Goal: Task Accomplishment & Management: Complete application form

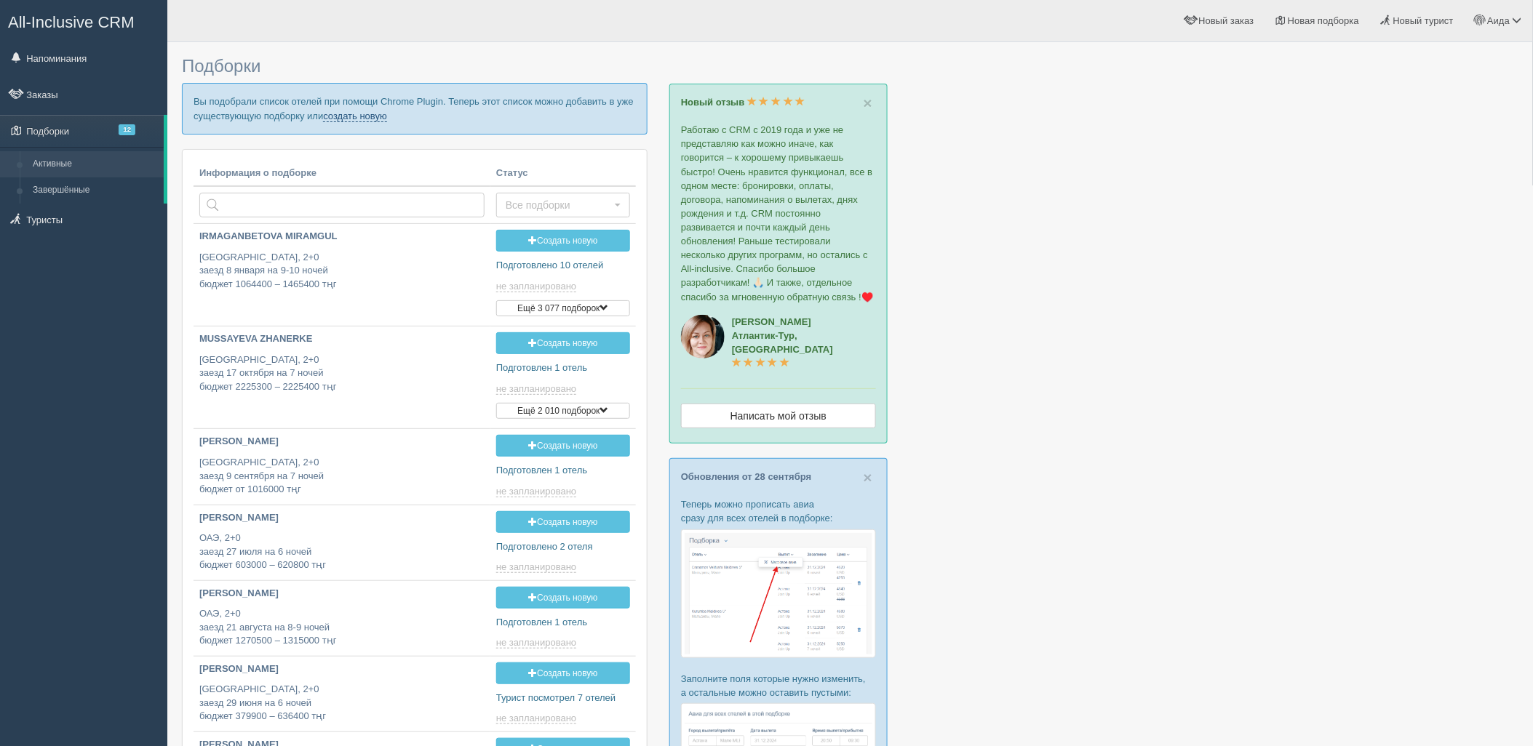
click at [340, 111] on link "создать новую" at bounding box center [355, 117] width 64 height 12
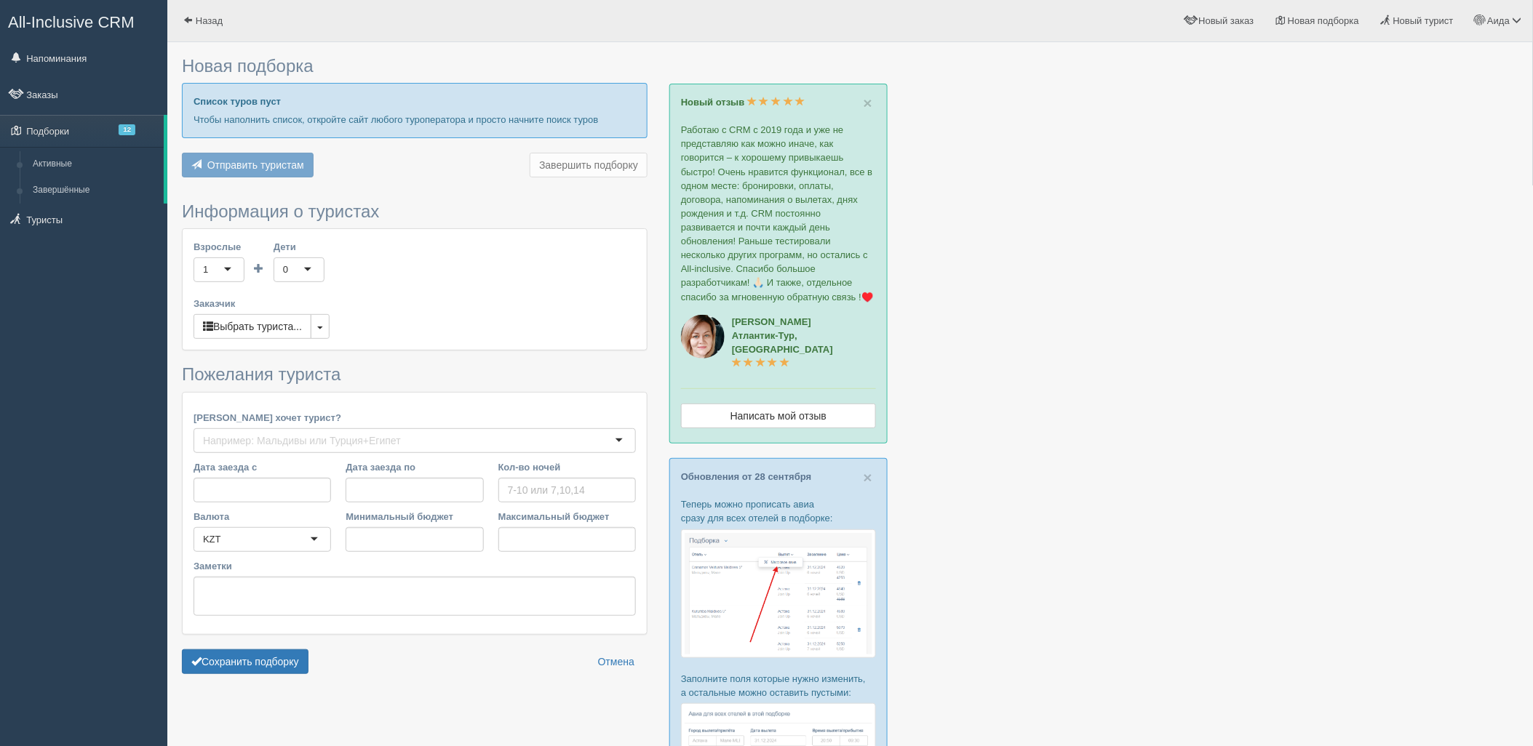
type input "6-7"
type input "530400"
type input "1271100"
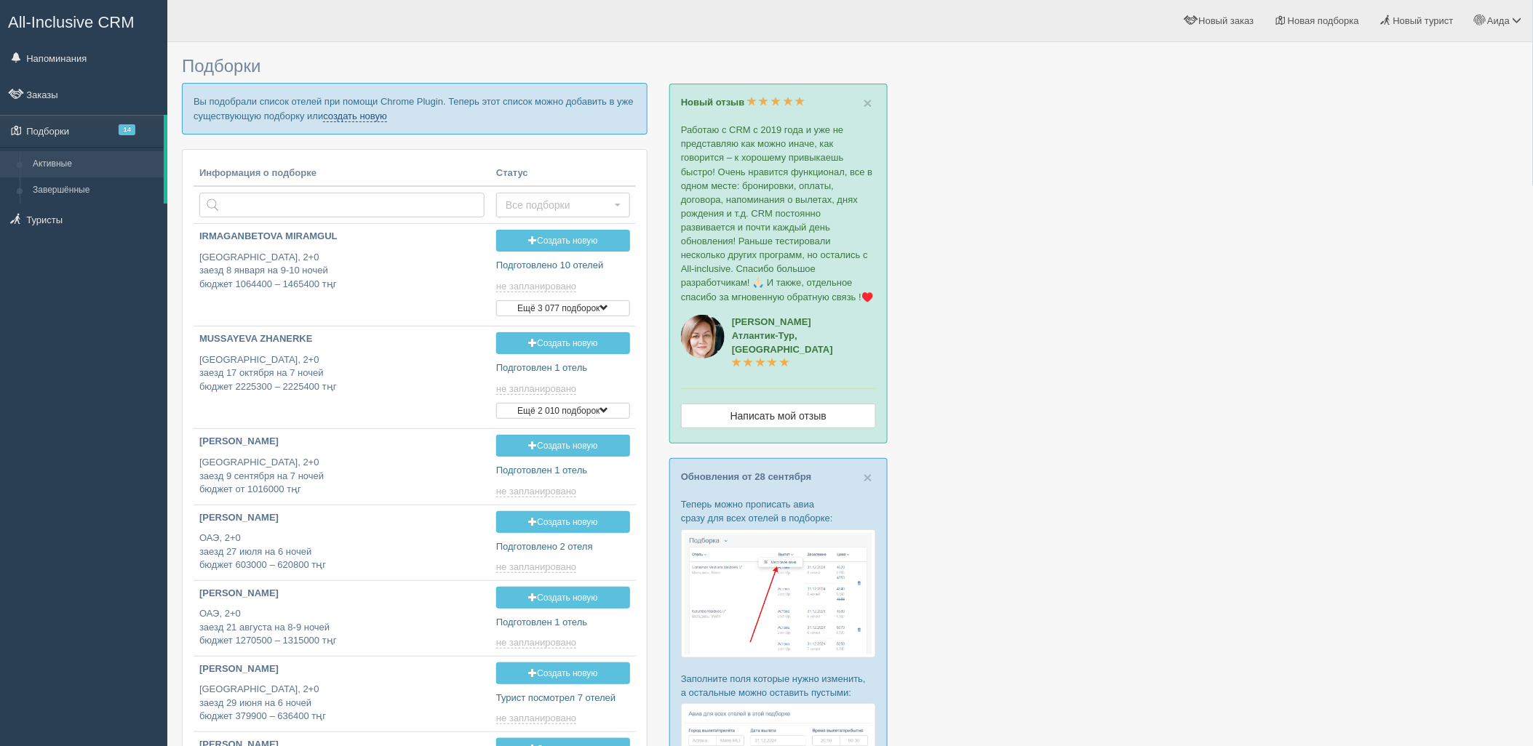
click at [366, 111] on link "создать новую" at bounding box center [355, 117] width 64 height 12
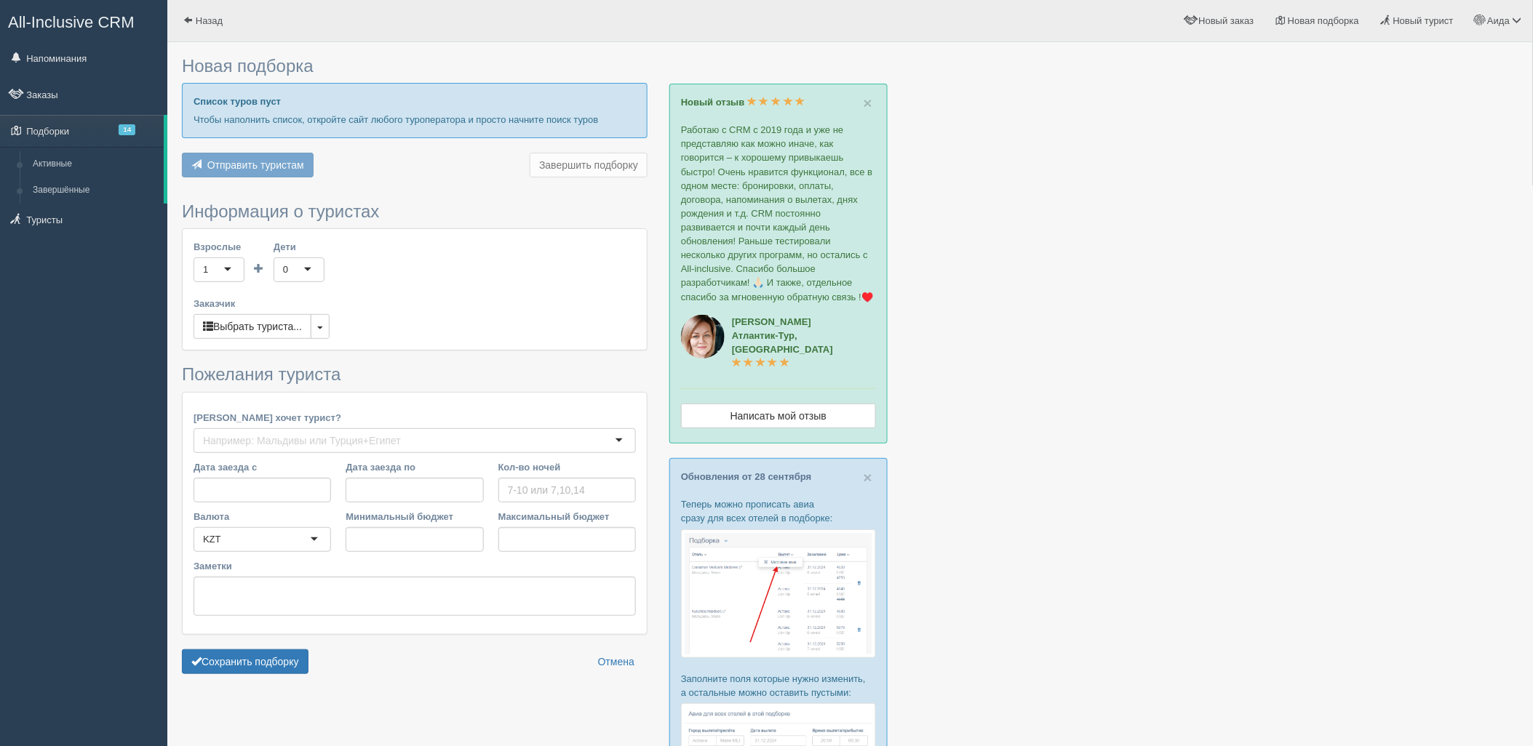
type input "6-7"
type input "469900"
type input "1271100"
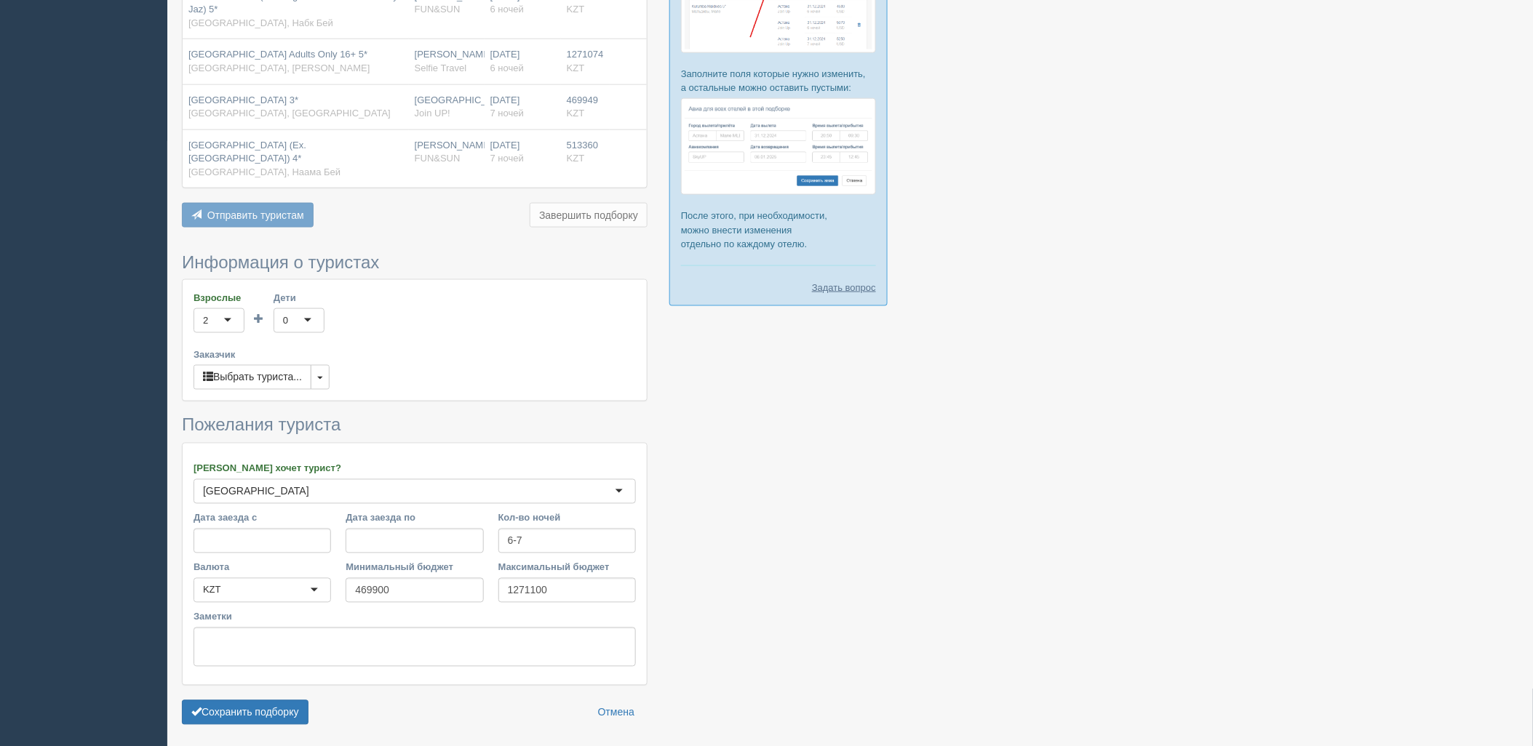
scroll to position [645, 0]
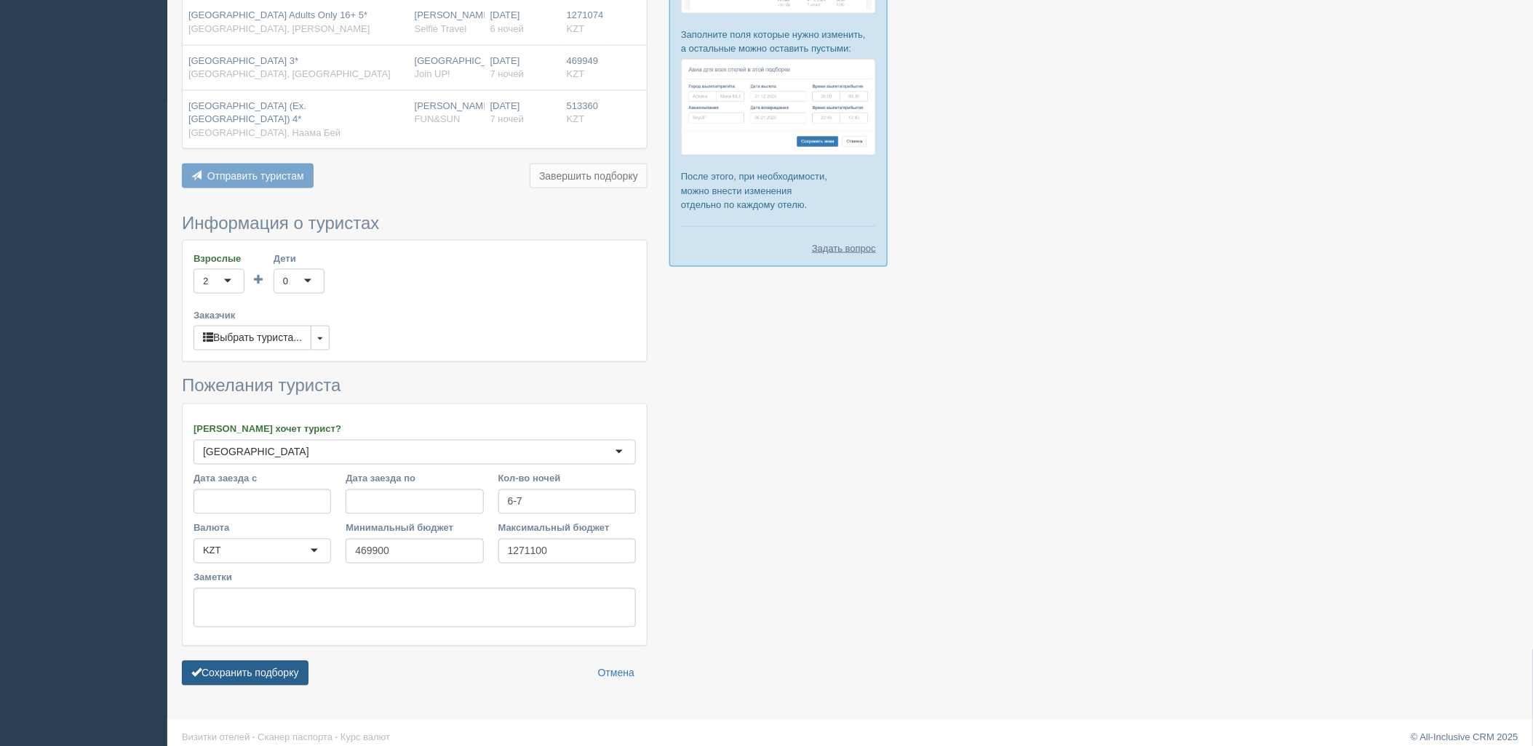
click at [199, 666] on button "Сохранить подборку" at bounding box center [245, 673] width 127 height 25
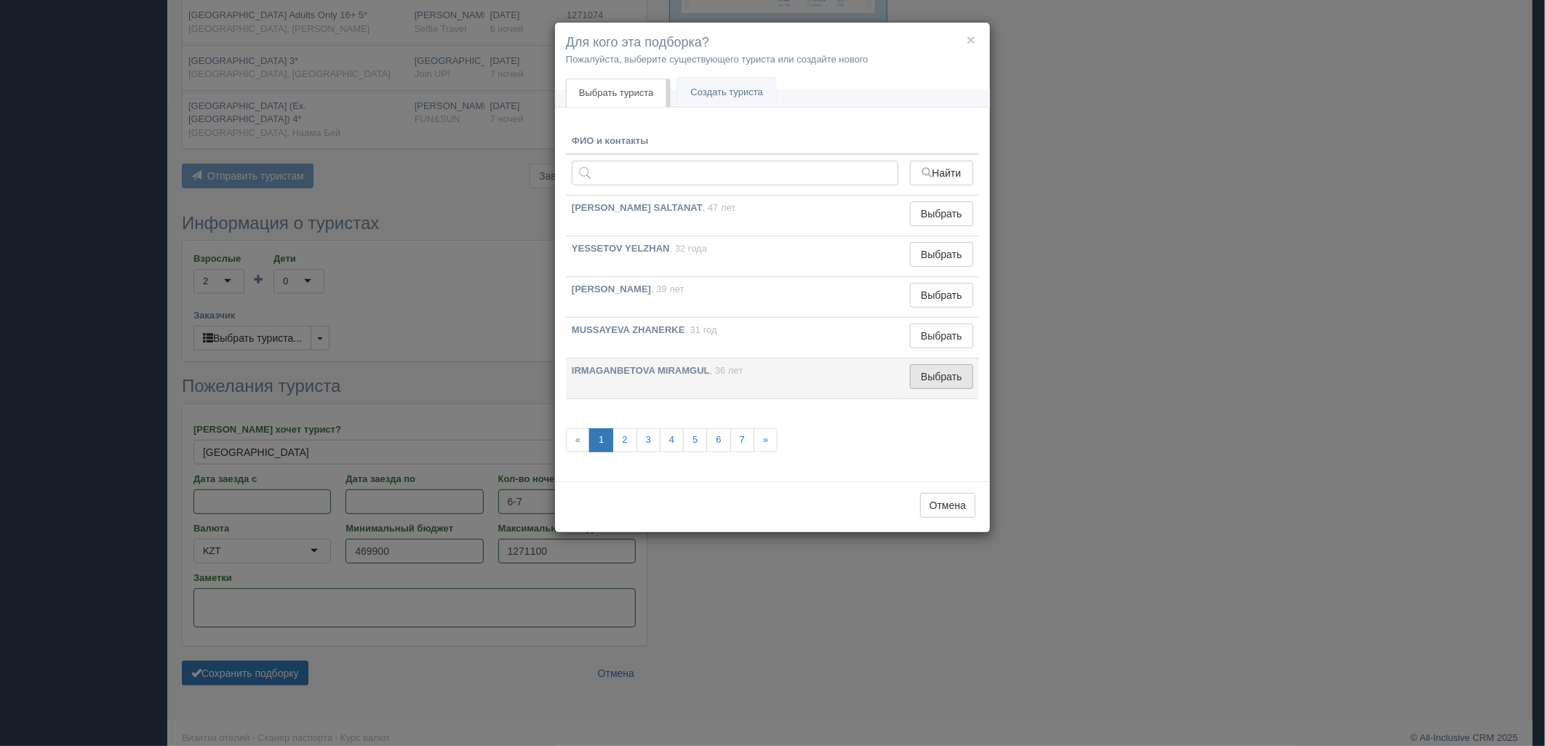
click at [922, 374] on button "Выбрать" at bounding box center [941, 376] width 63 height 25
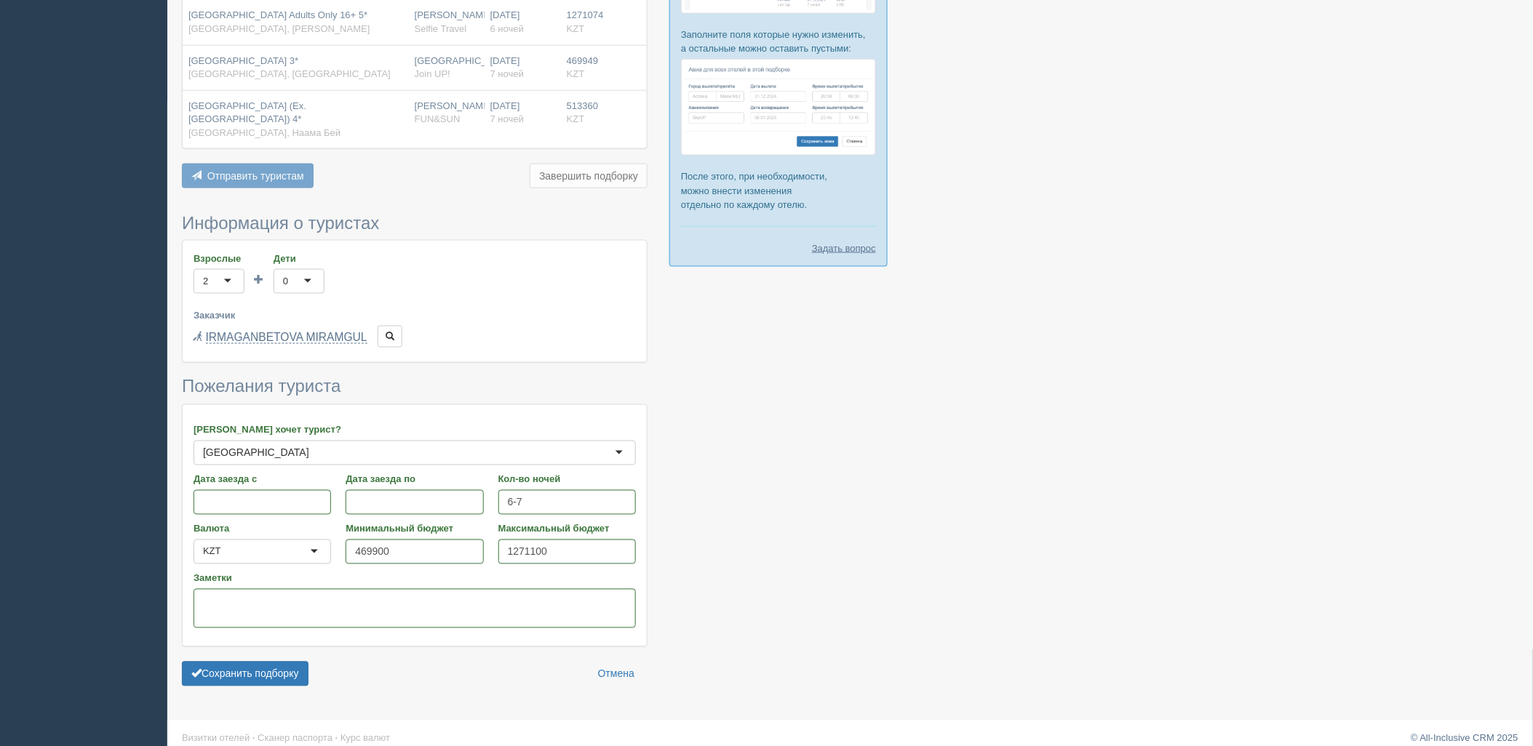
click at [274, 646] on form "Информация о туристах Взрослые 2 2 1 2 3 4 5 6 7 8 9 10 11 12 13 14 15 16 17 18…" at bounding box center [415, 454] width 466 height 480
click at [279, 662] on button "Сохранить подборку" at bounding box center [245, 674] width 127 height 25
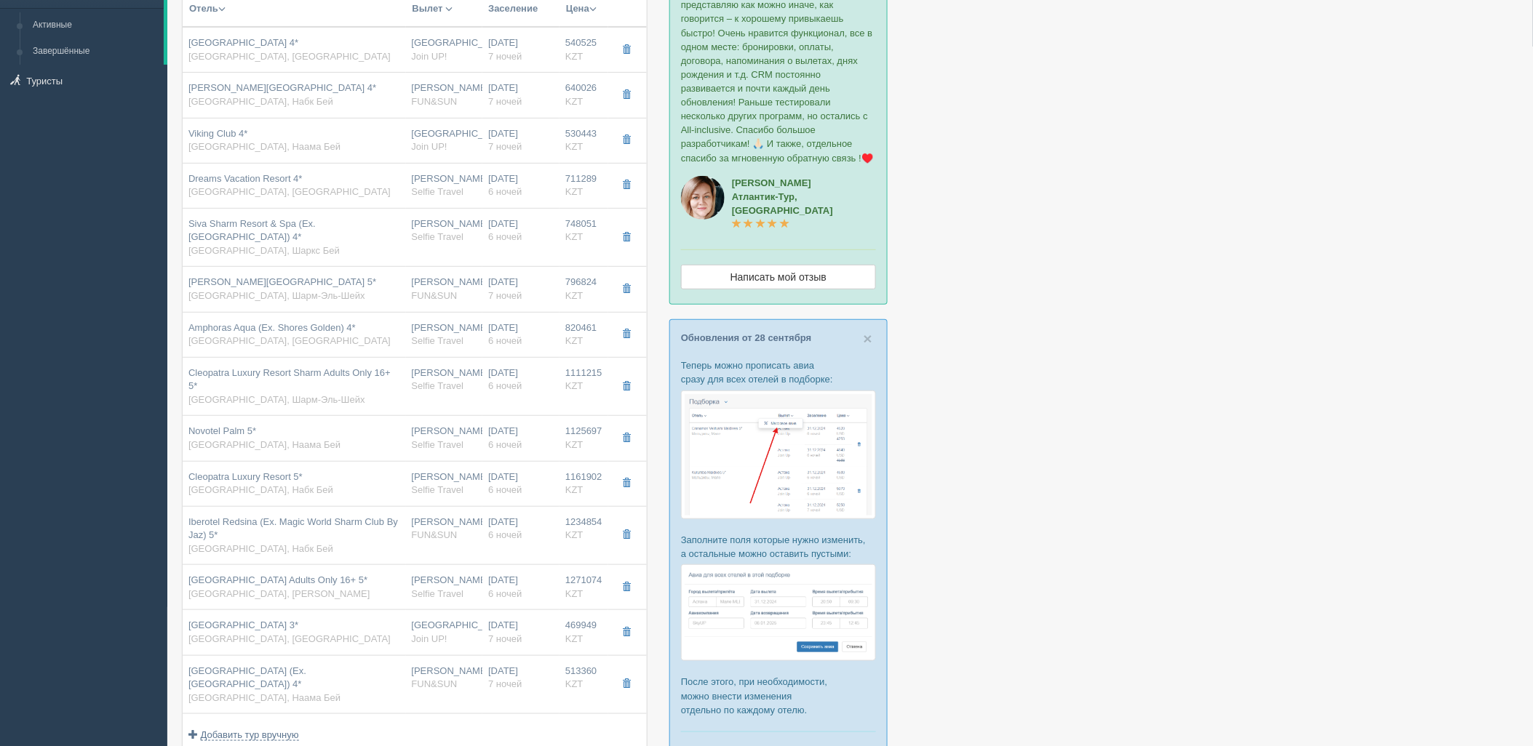
scroll to position [118, 0]
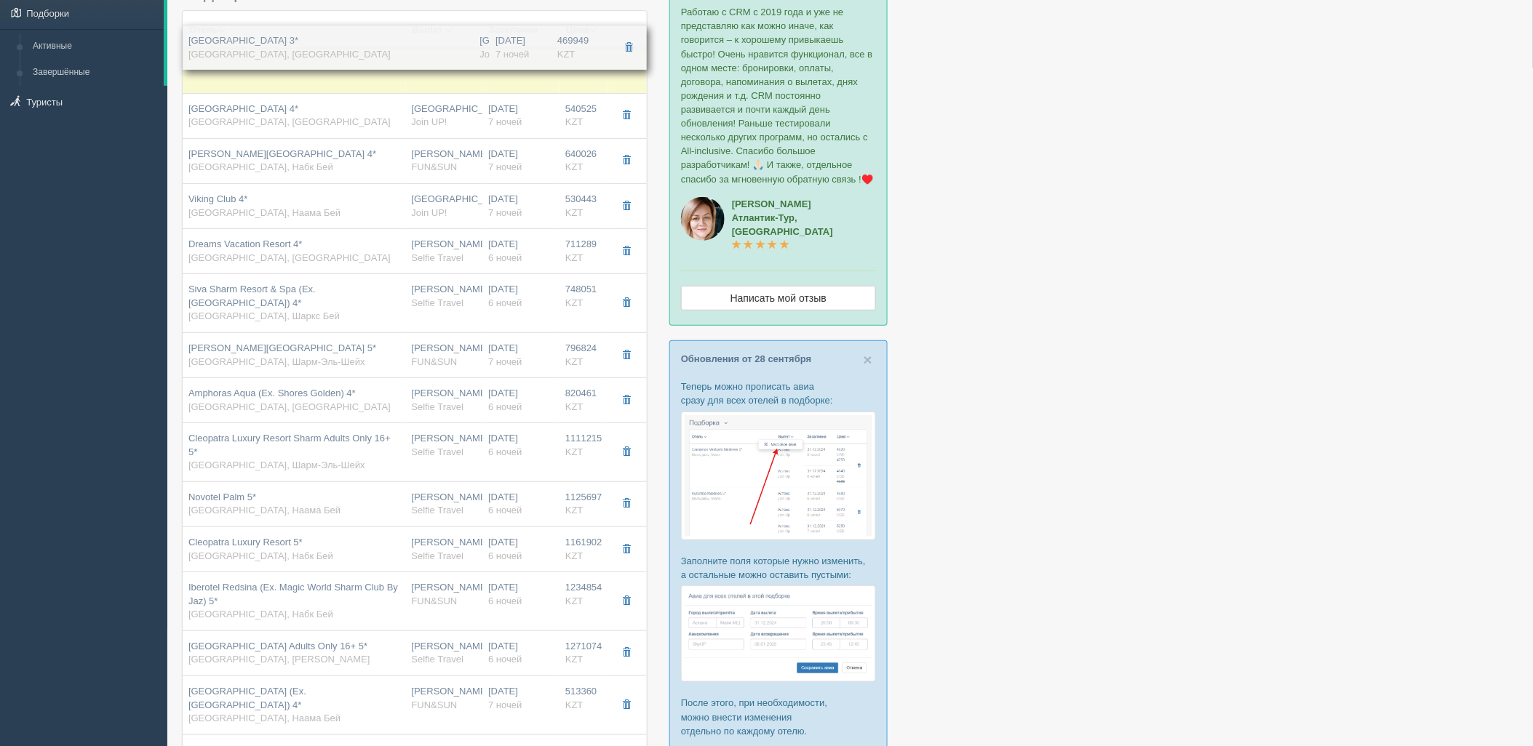
drag, startPoint x: 513, startPoint y: 638, endPoint x: 597, endPoint y: 59, distance: 585.2
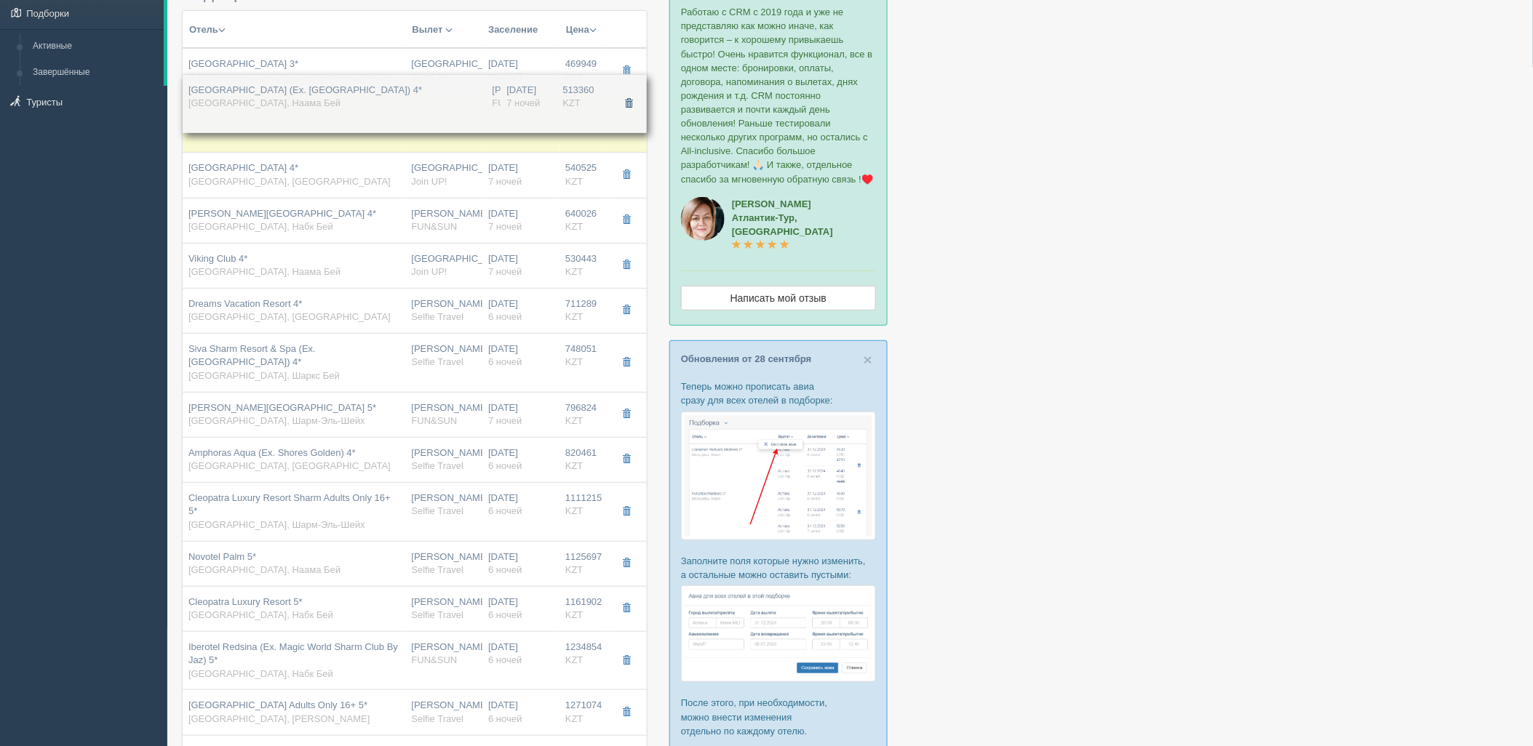
drag, startPoint x: 567, startPoint y: 685, endPoint x: 621, endPoint y: 107, distance: 580.1
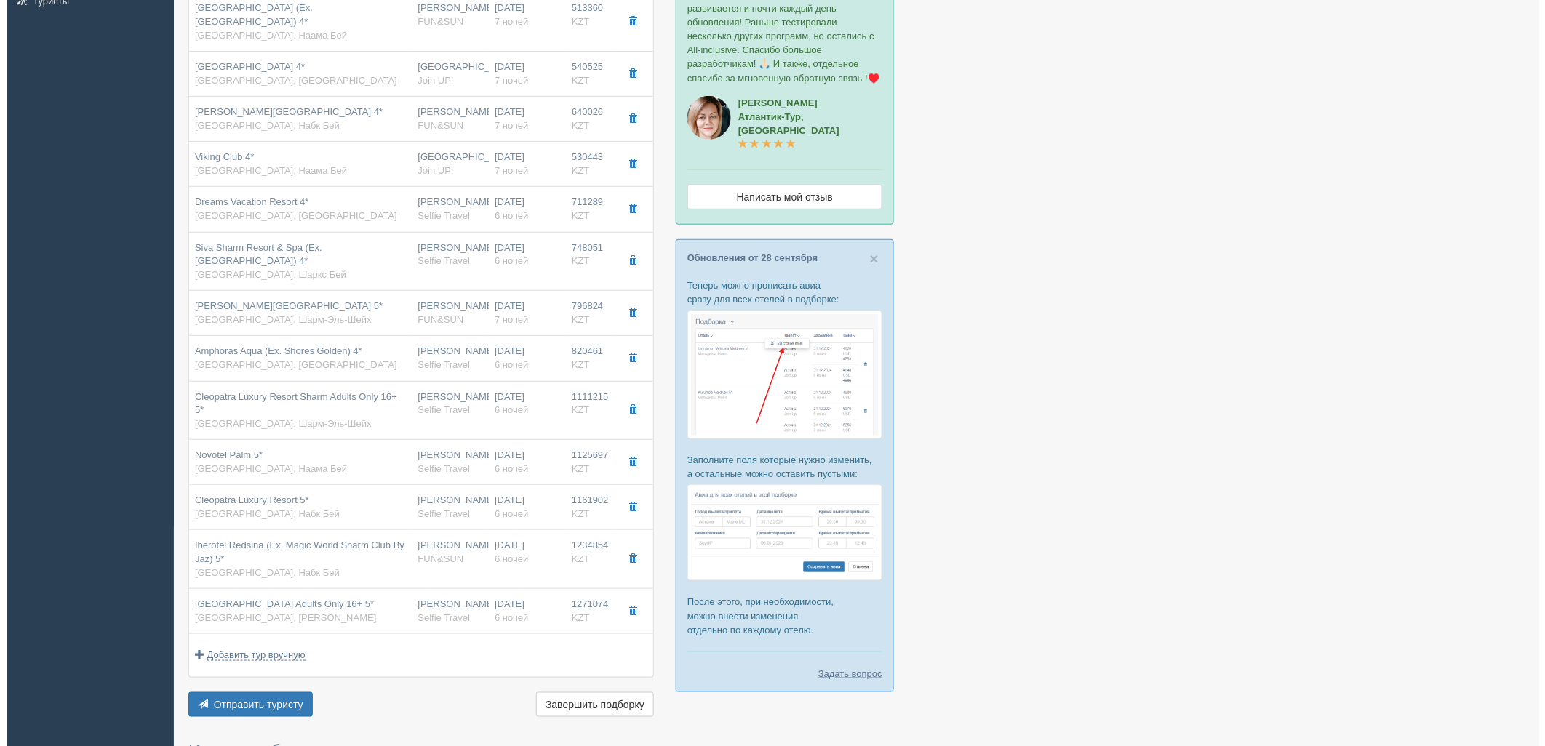
scroll to position [258, 0]
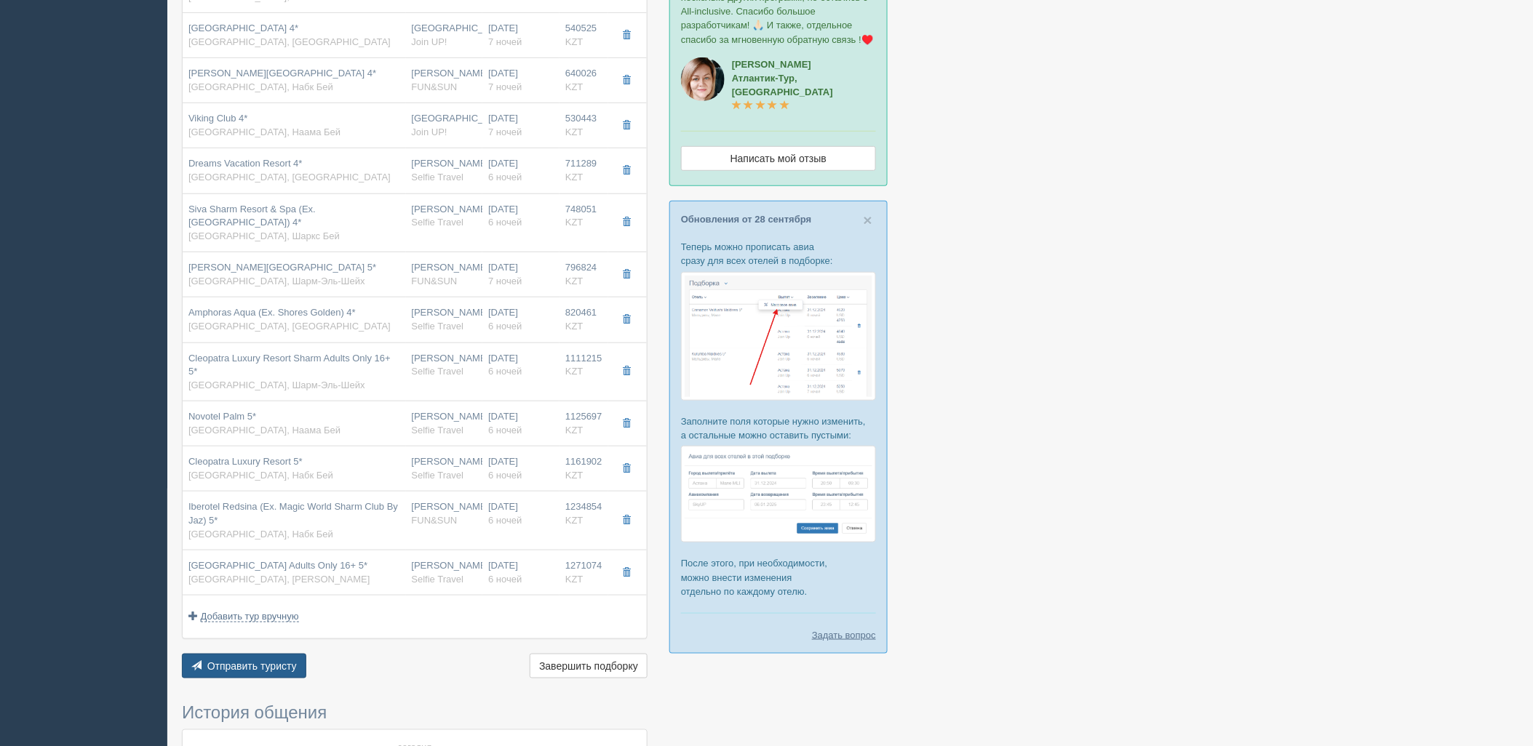
click at [300, 654] on button "Отправить туристу Отправить" at bounding box center [244, 666] width 124 height 25
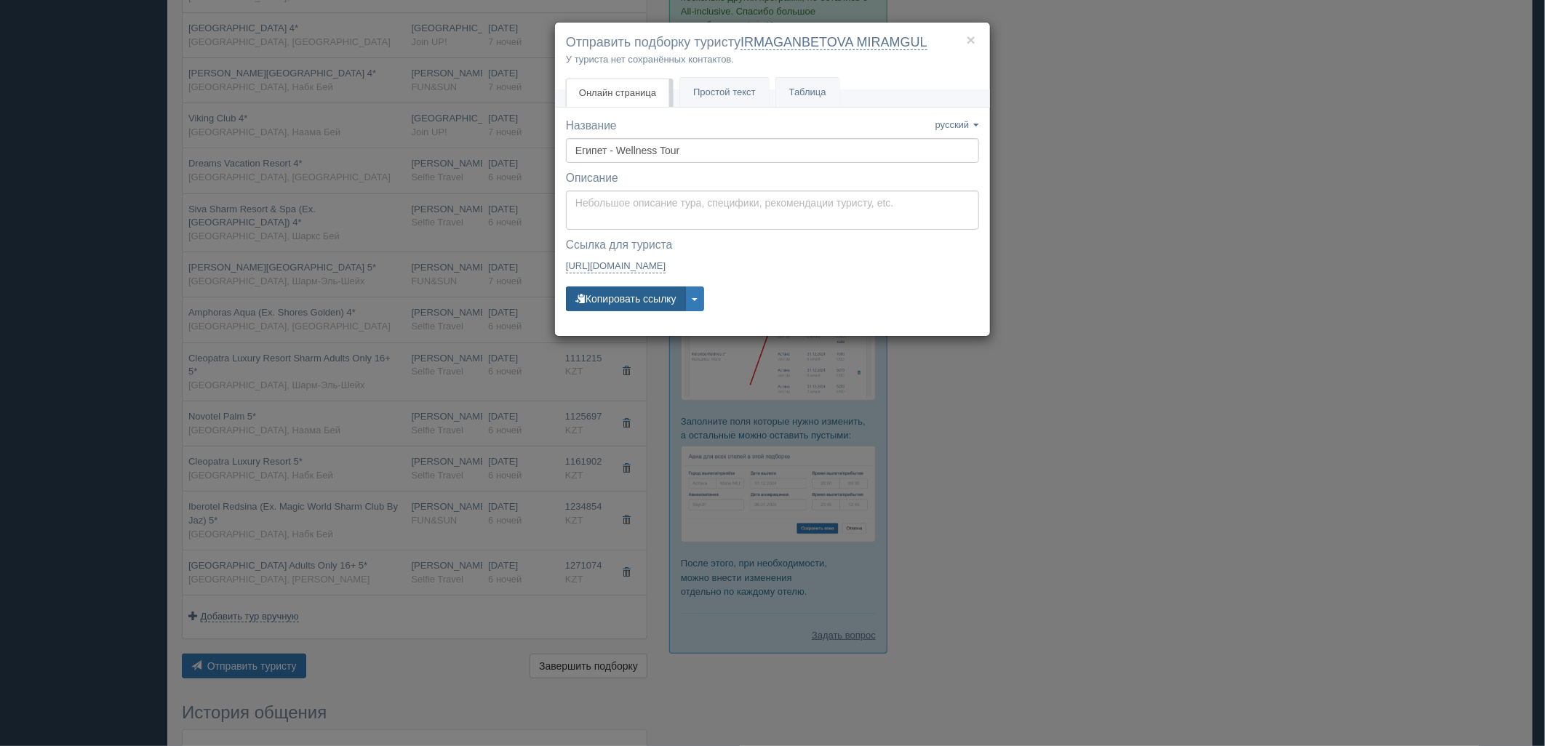
click at [642, 297] on button "Копировать ссылку" at bounding box center [626, 299] width 120 height 25
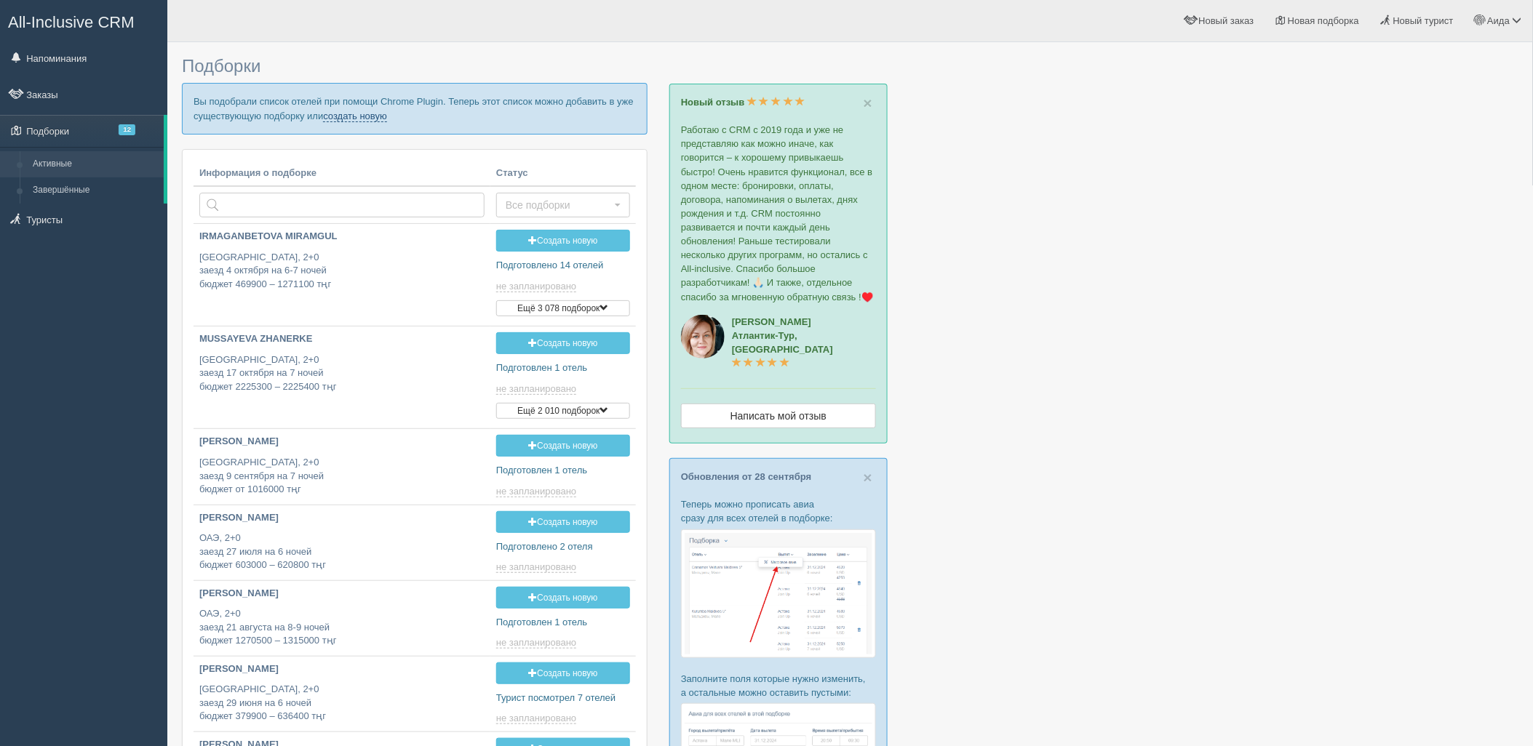
click at [375, 119] on link "создать новую" at bounding box center [355, 117] width 64 height 12
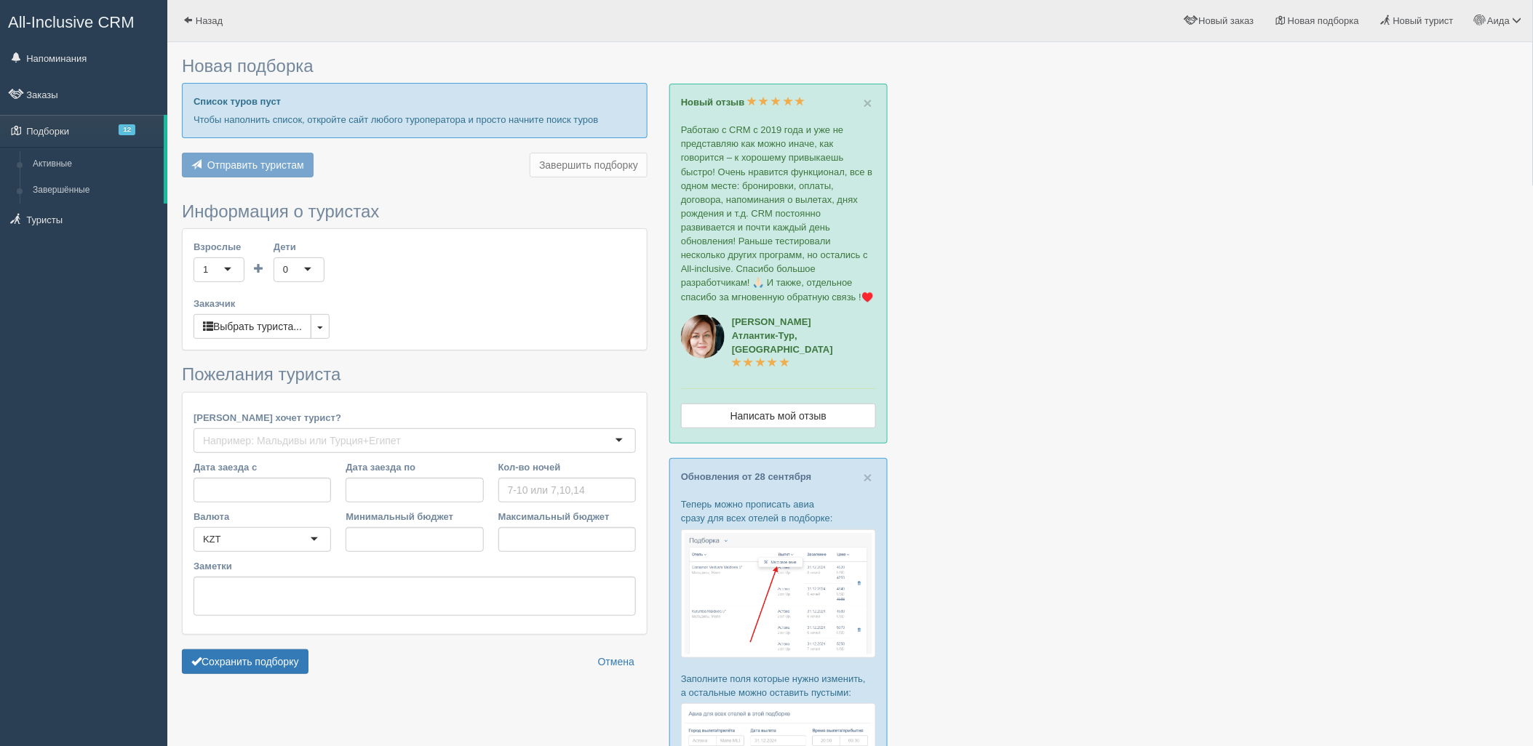
type input "7"
type input "824100"
type input "3225300"
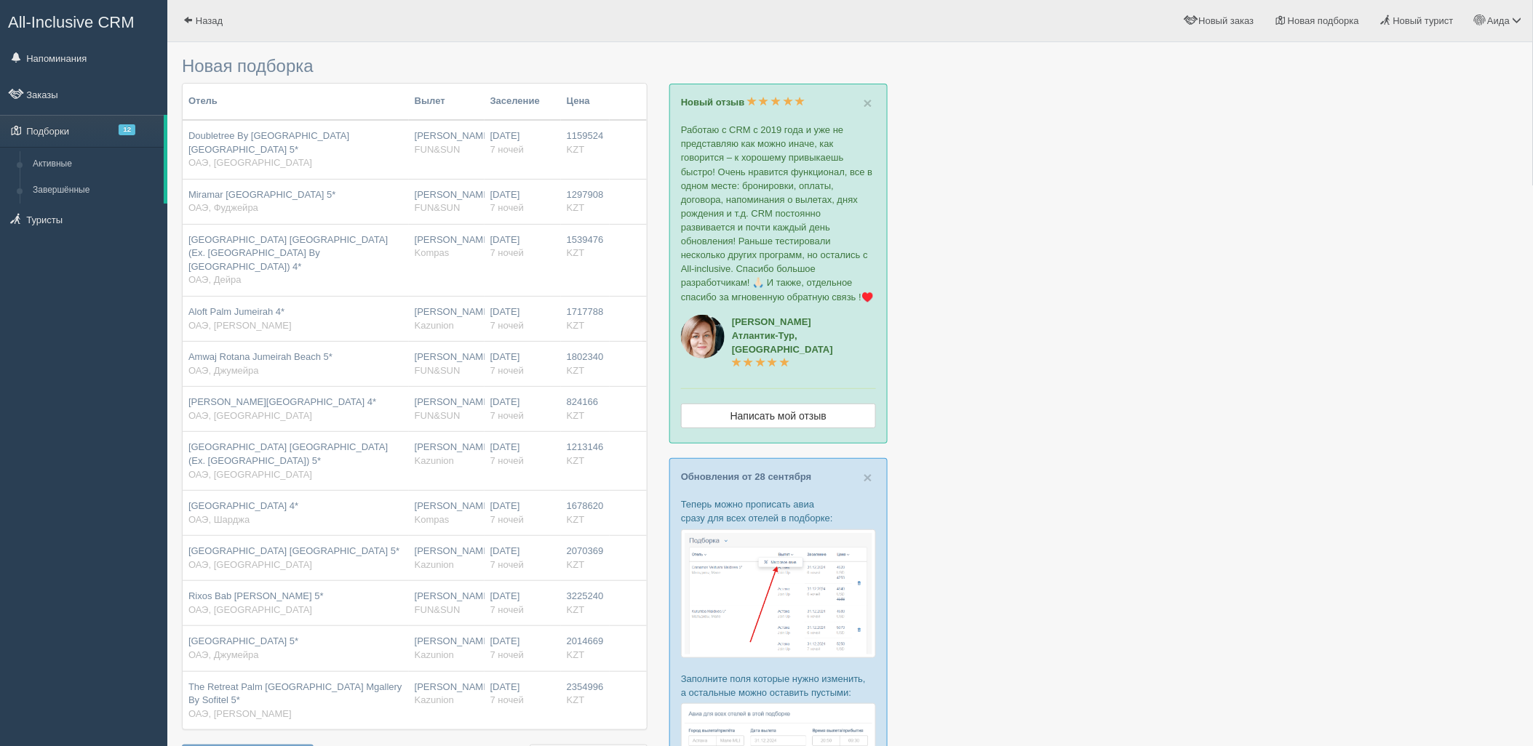
scroll to position [554, 0]
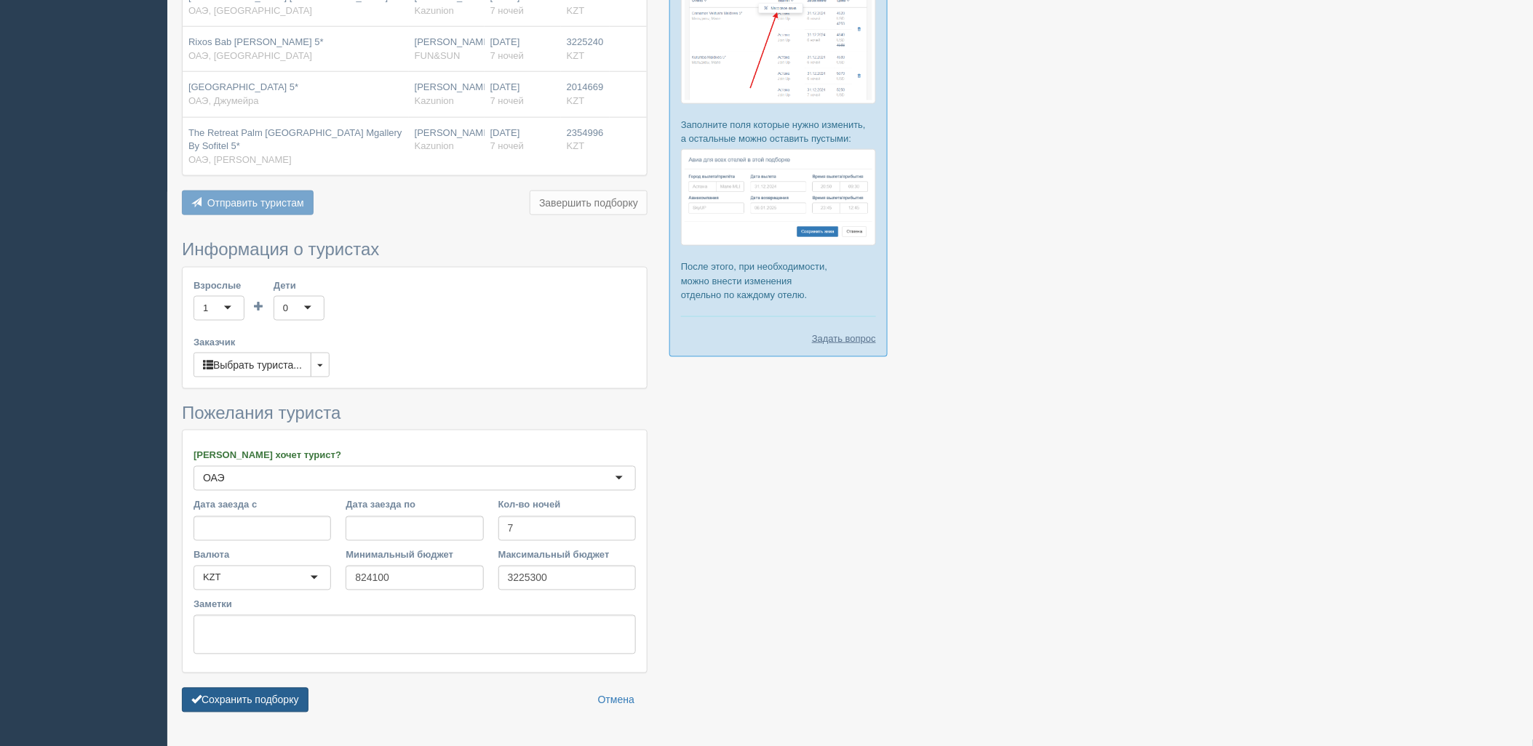
click at [293, 688] on button "Сохранить подборку" at bounding box center [245, 700] width 127 height 25
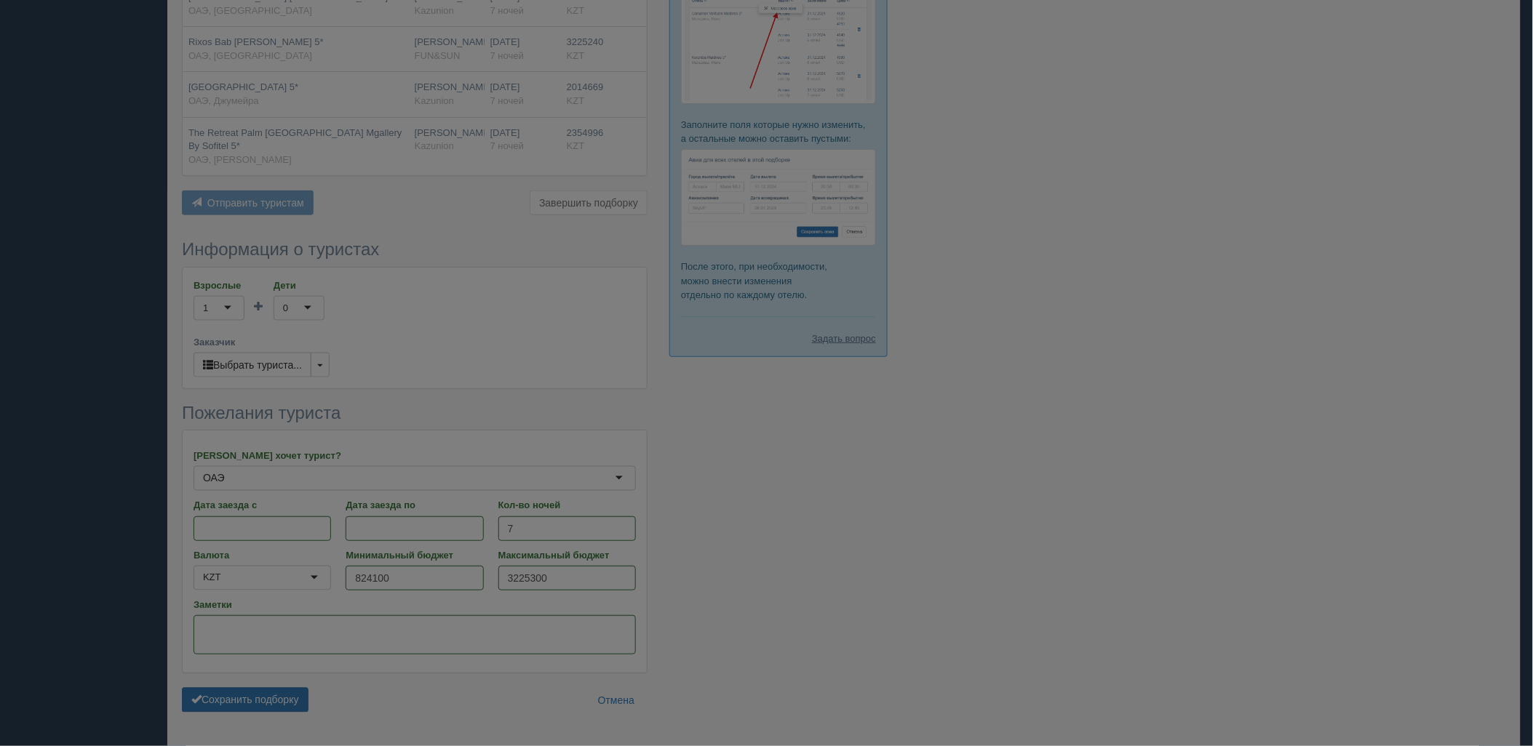
scroll to position [474, 0]
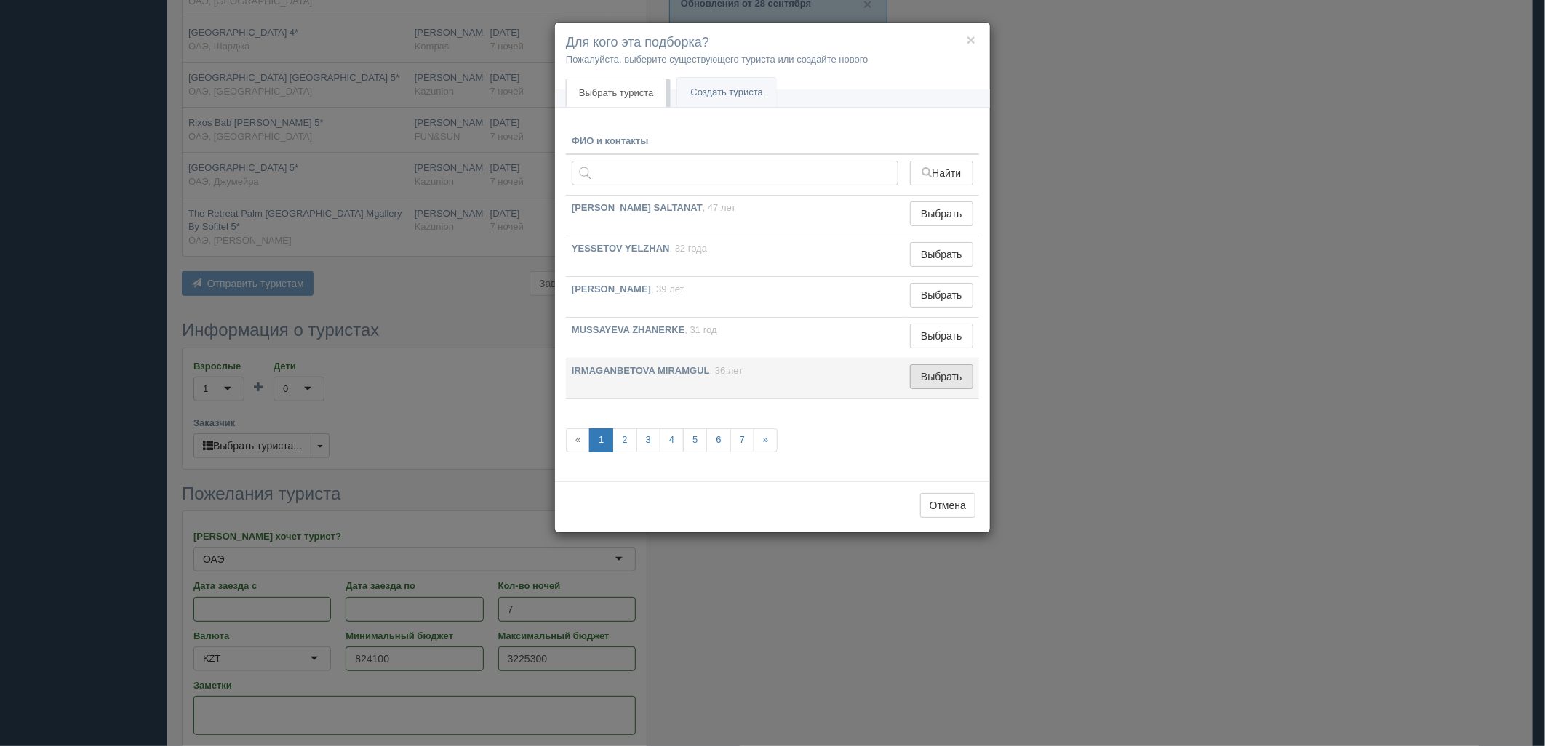
click at [968, 376] on button "Выбрать" at bounding box center [941, 376] width 63 height 25
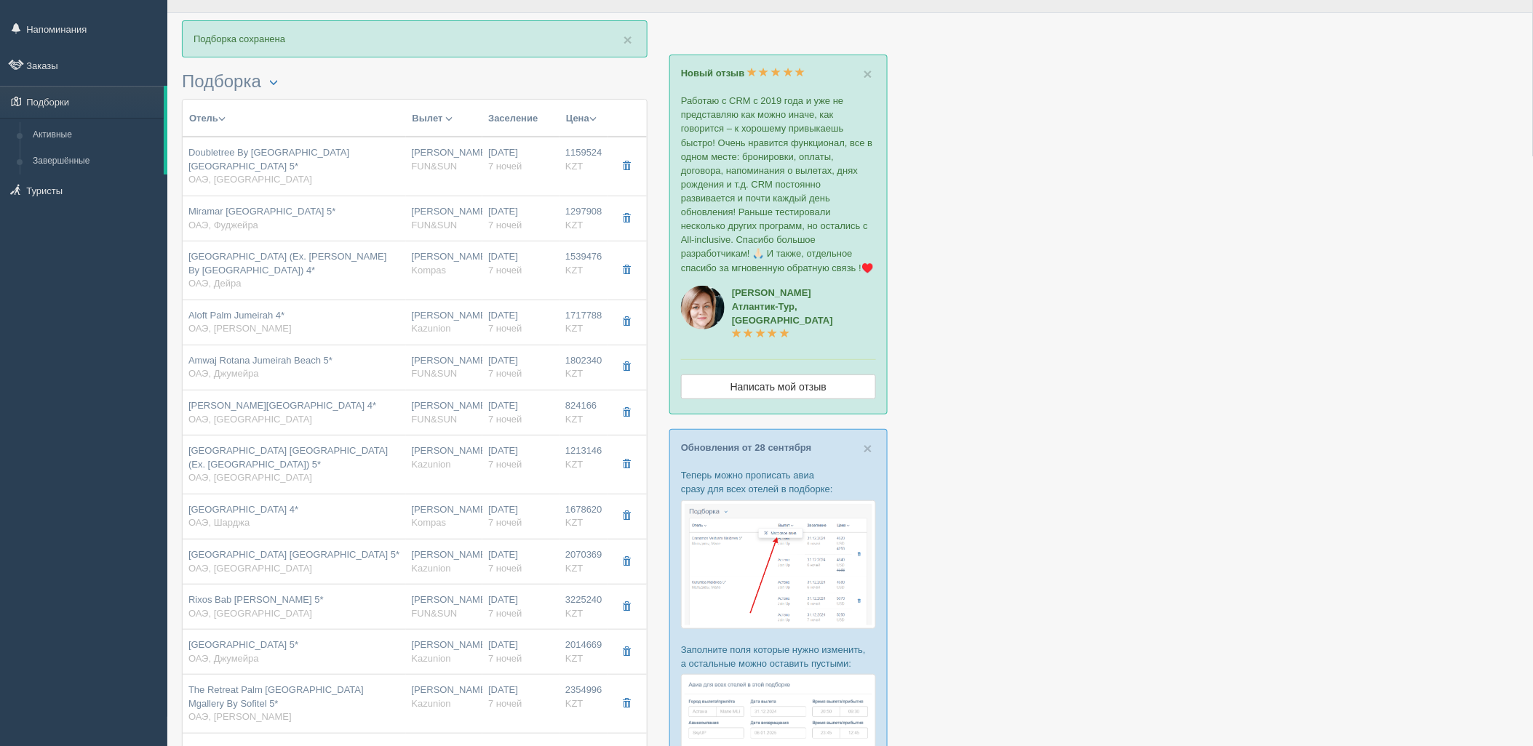
scroll to position [38, 0]
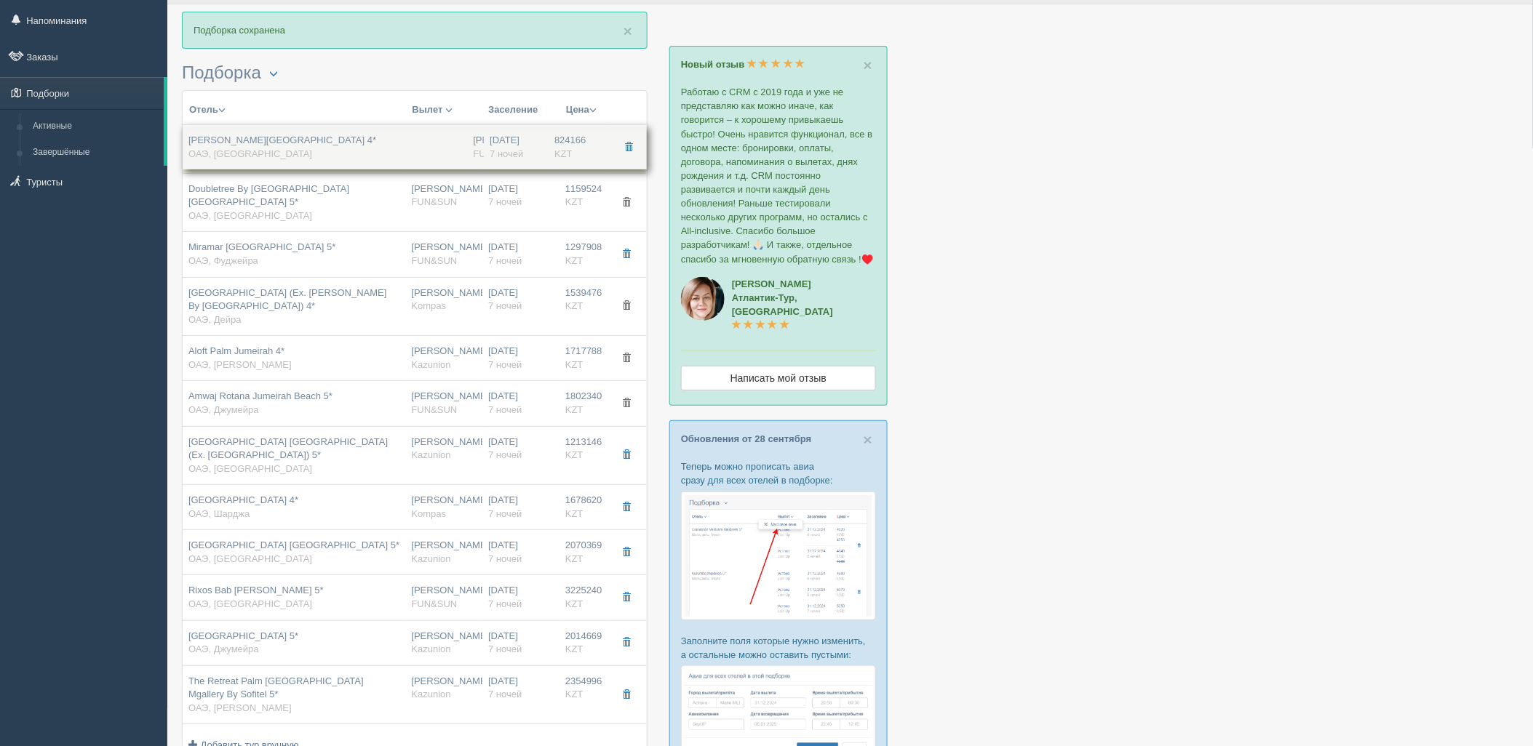
drag, startPoint x: 570, startPoint y: 391, endPoint x: 563, endPoint y: 140, distance: 251.1
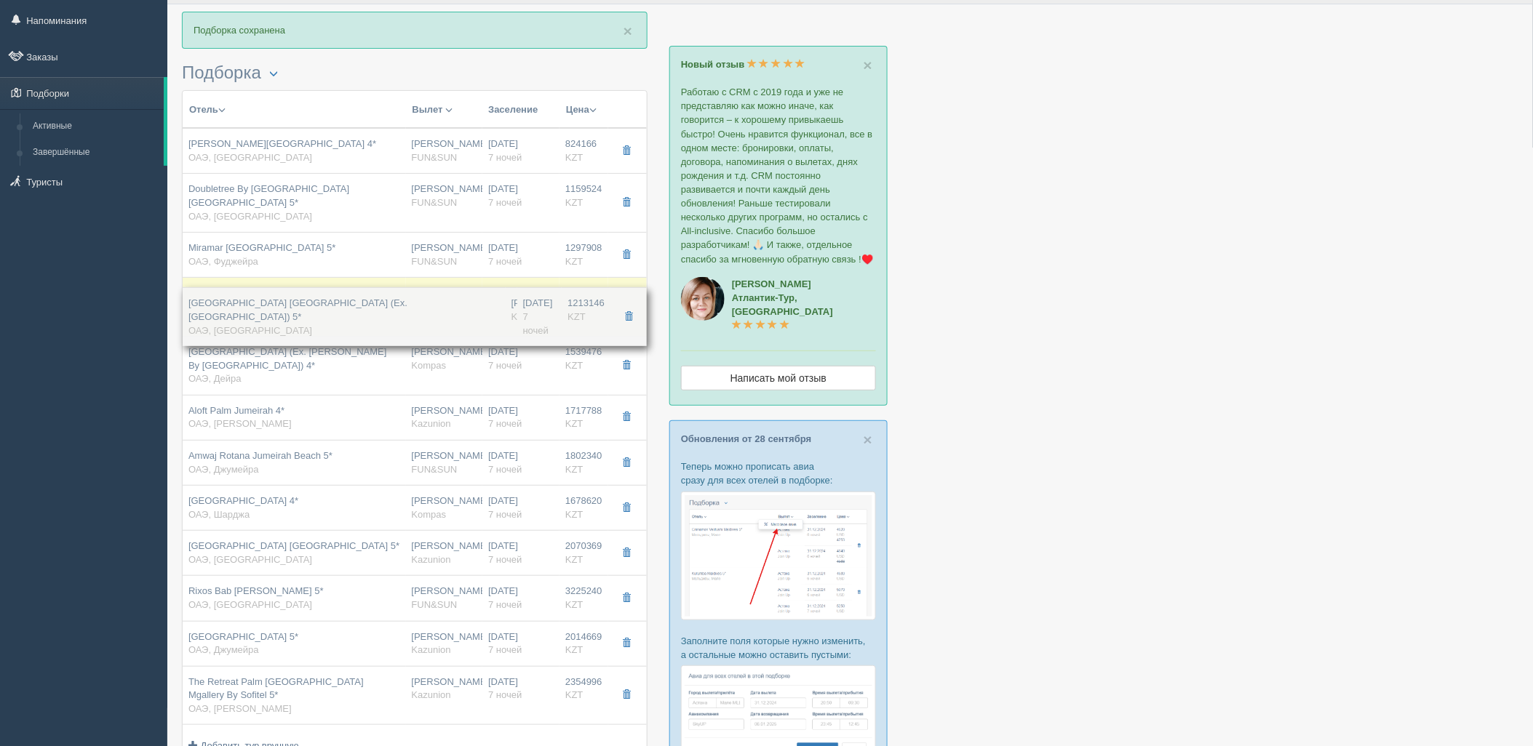
drag, startPoint x: 589, startPoint y: 447, endPoint x: 538, endPoint y: 324, distance: 132.4
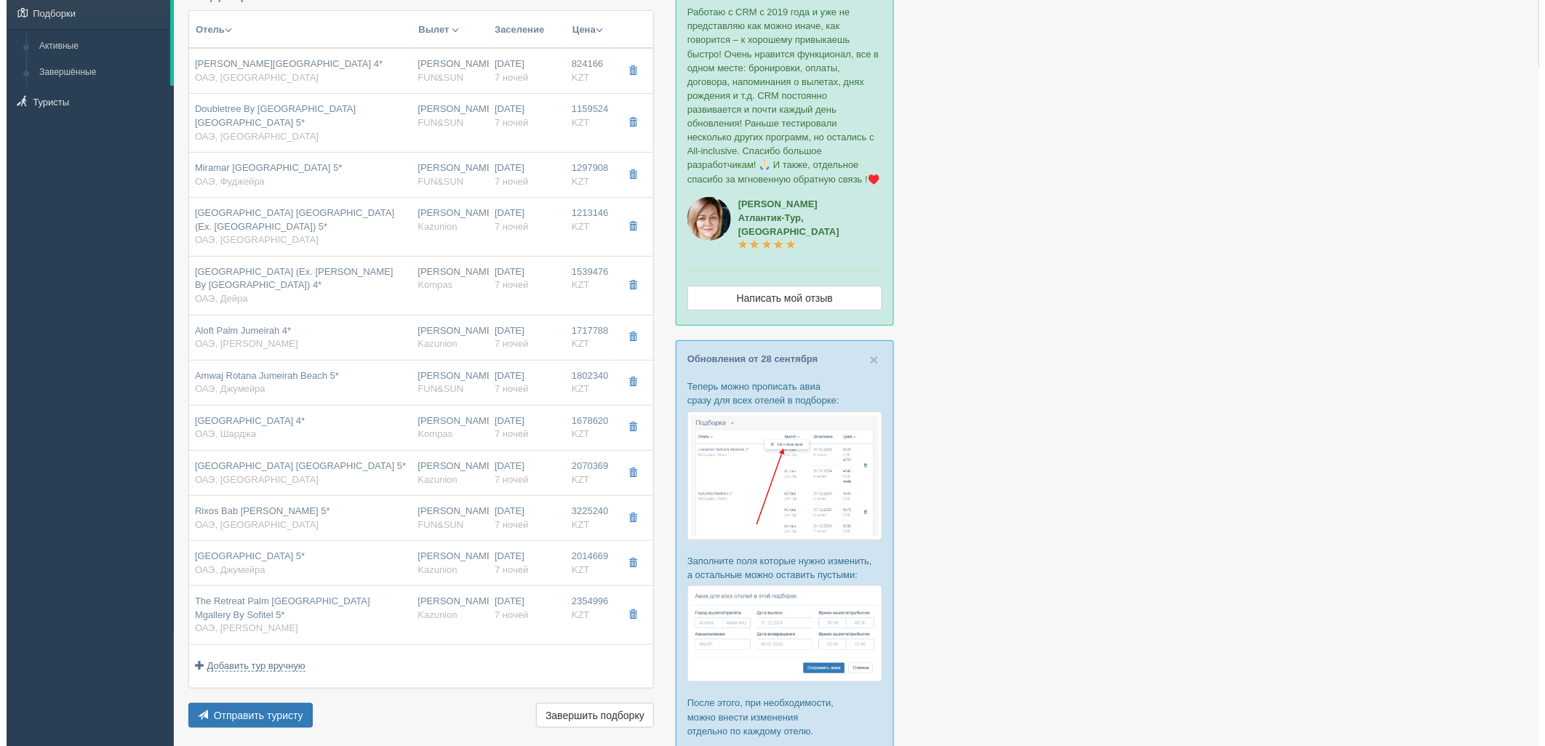
scroll to position [132, 0]
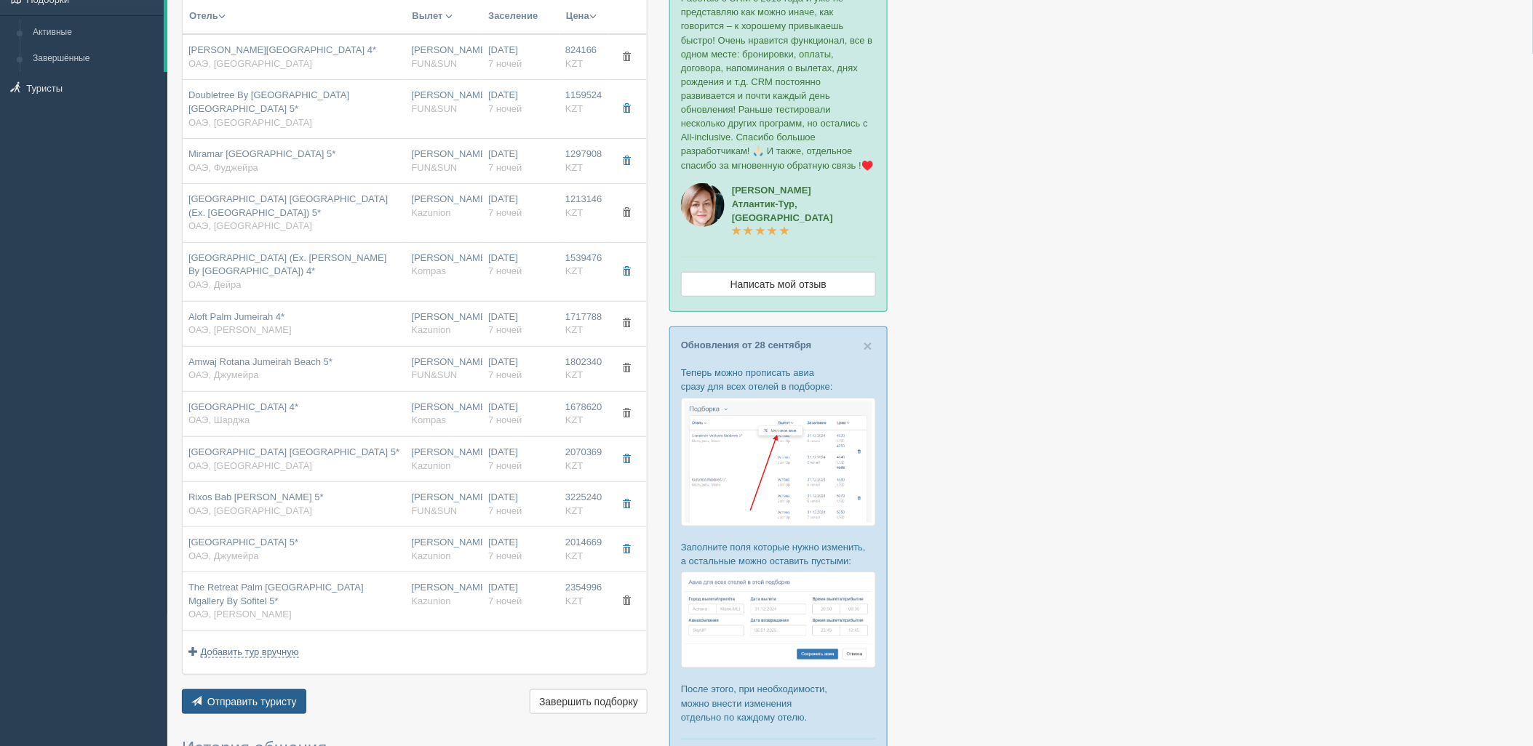
click at [263, 696] on span "Отправить туристу" at bounding box center [251, 702] width 89 height 12
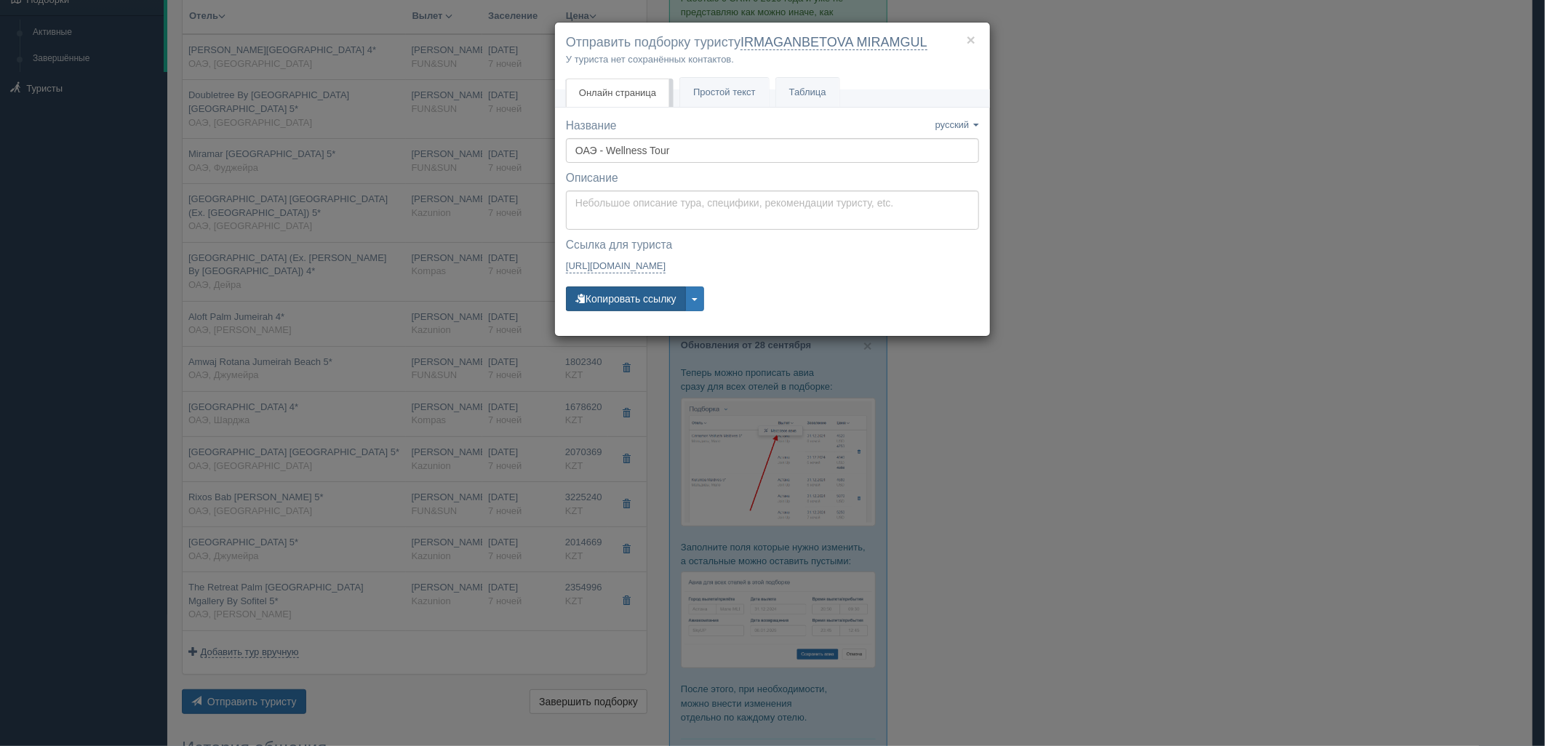
click at [646, 308] on button "Копировать ссылку" at bounding box center [626, 299] width 120 height 25
click at [609, 303] on button "Копировать ссылку" at bounding box center [626, 299] width 120 height 25
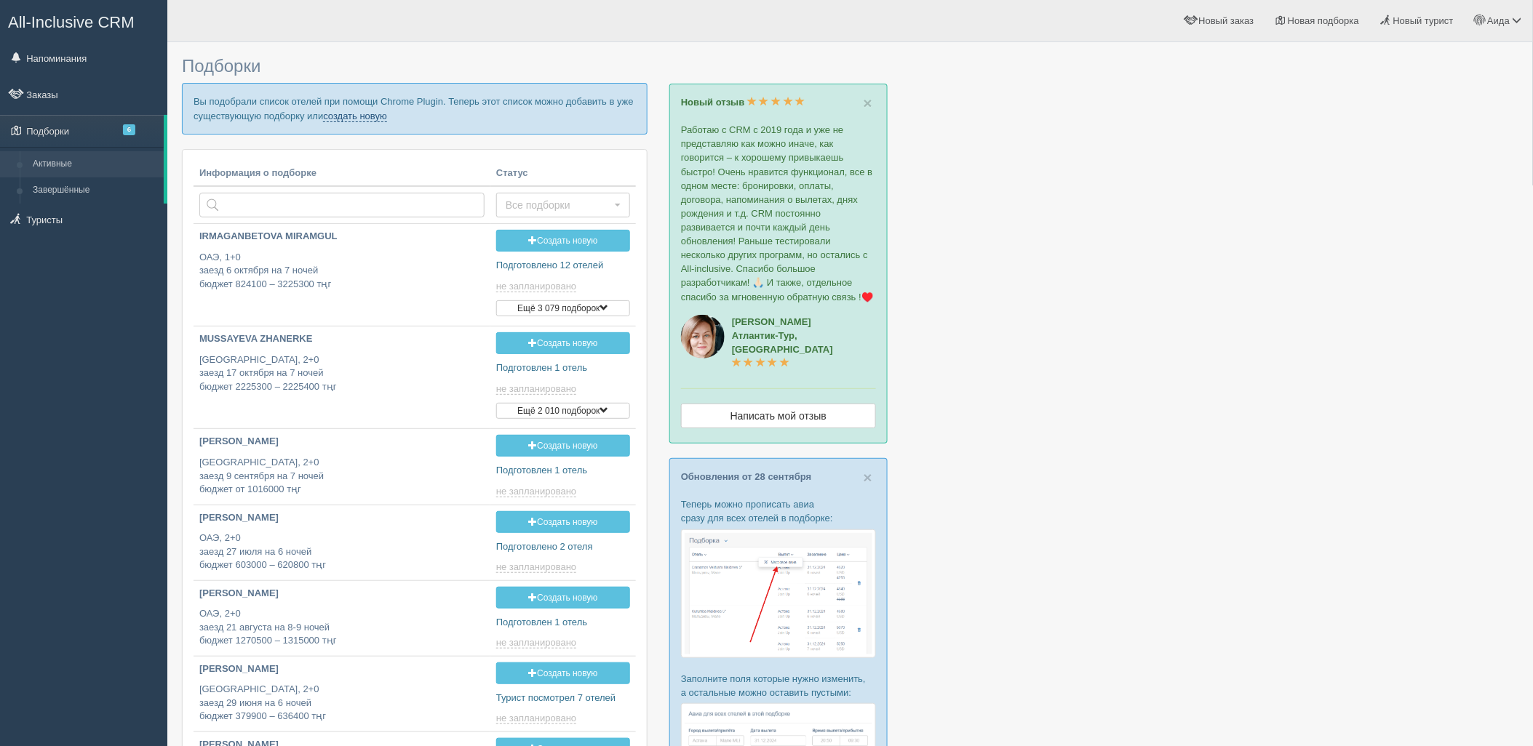
click at [346, 121] on link "создать новую" at bounding box center [355, 117] width 64 height 12
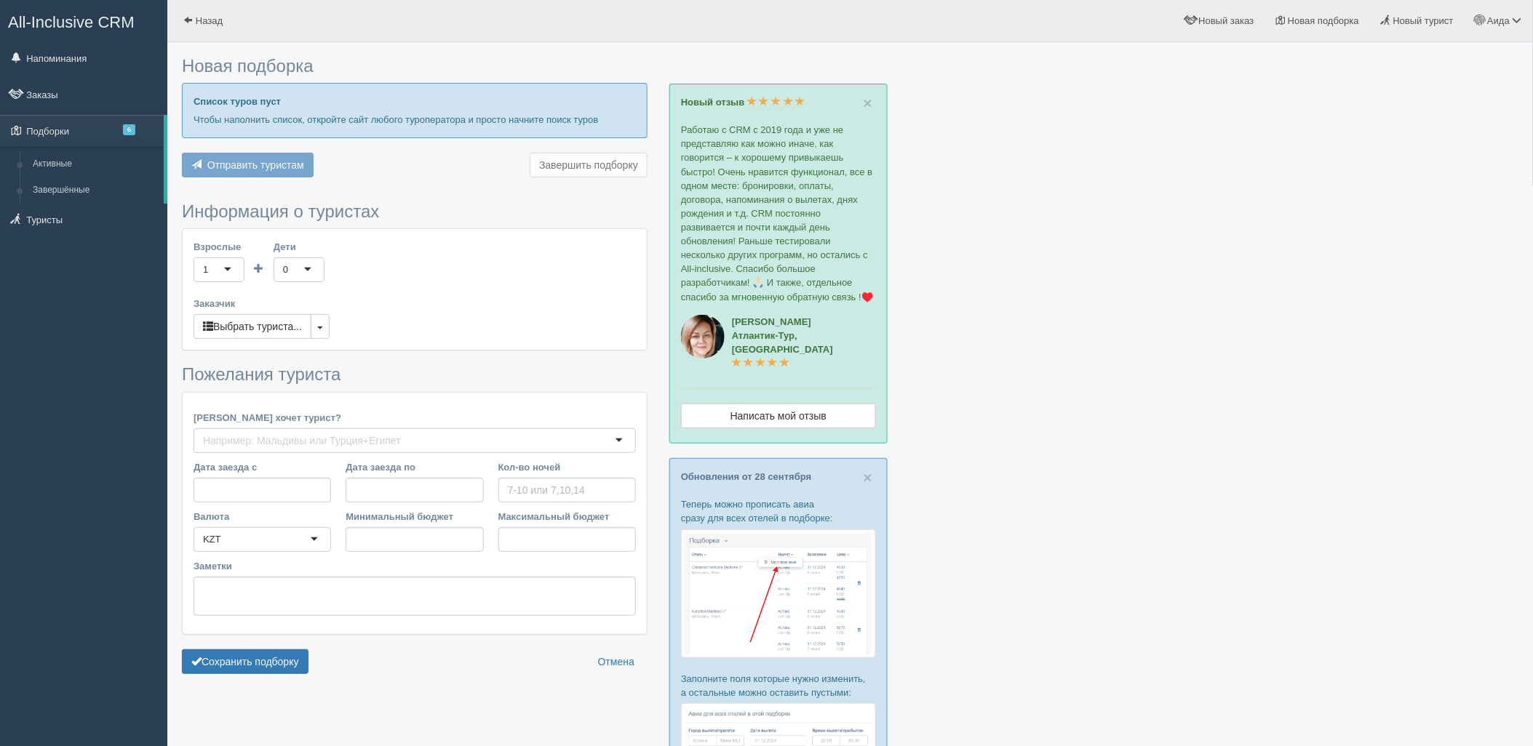
type input "9"
type input "459400"
type input "515300"
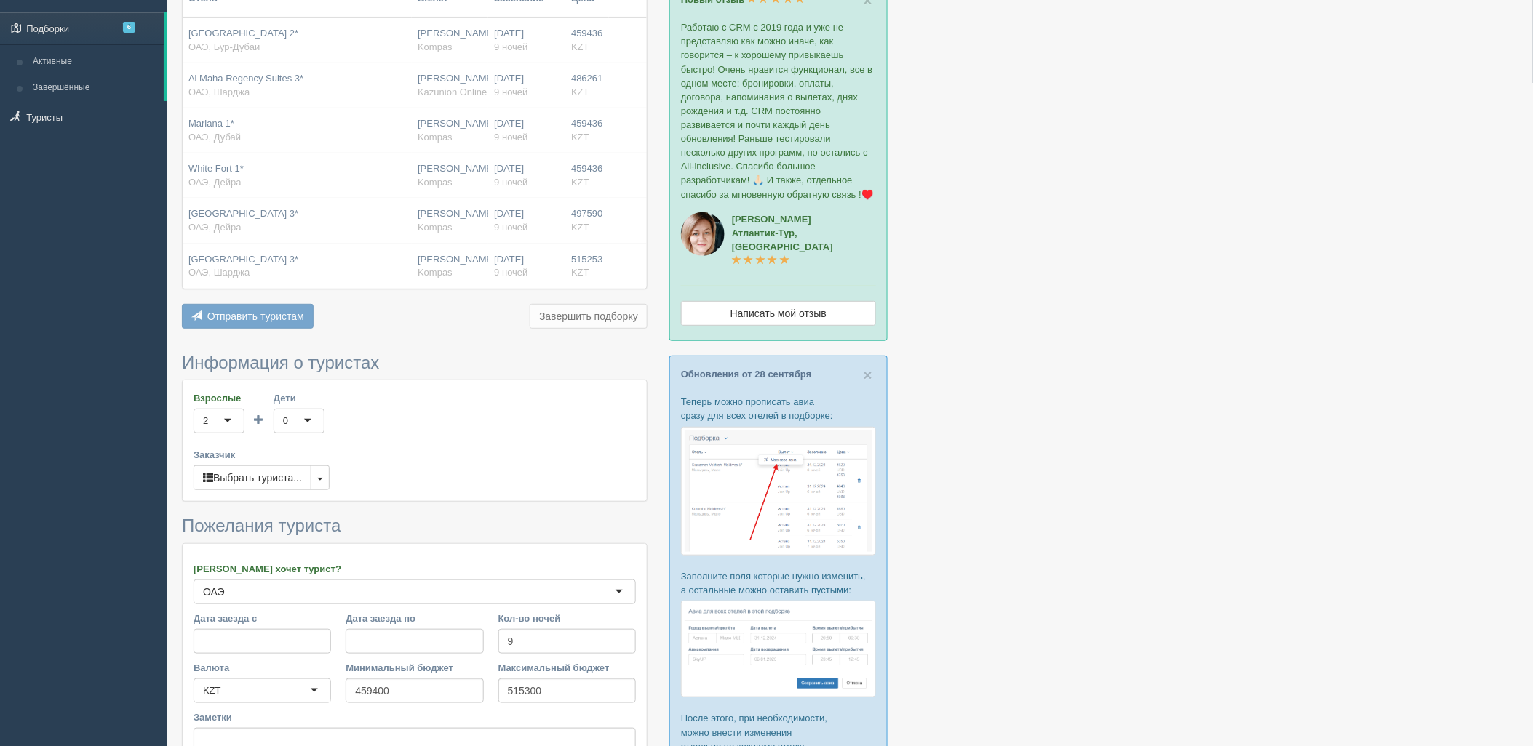
scroll to position [231, 0]
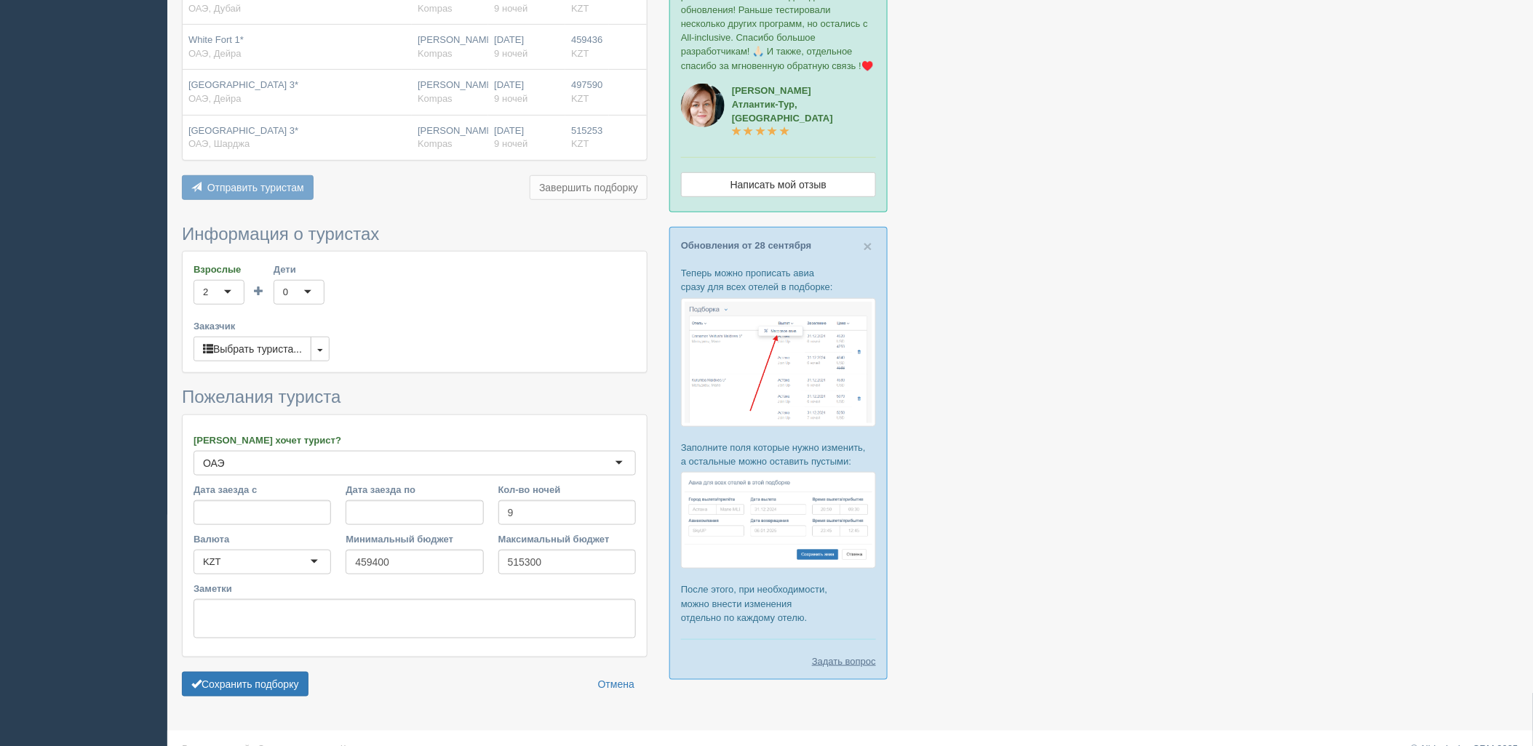
click at [260, 698] on form "Информация о туристах Взрослые 2 2 1 2 3 4 5 6 7 8 9 10 11 12 13 14 15 16 17 18…" at bounding box center [415, 464] width 466 height 479
click at [275, 679] on button "Сохранить подборку" at bounding box center [245, 684] width 127 height 25
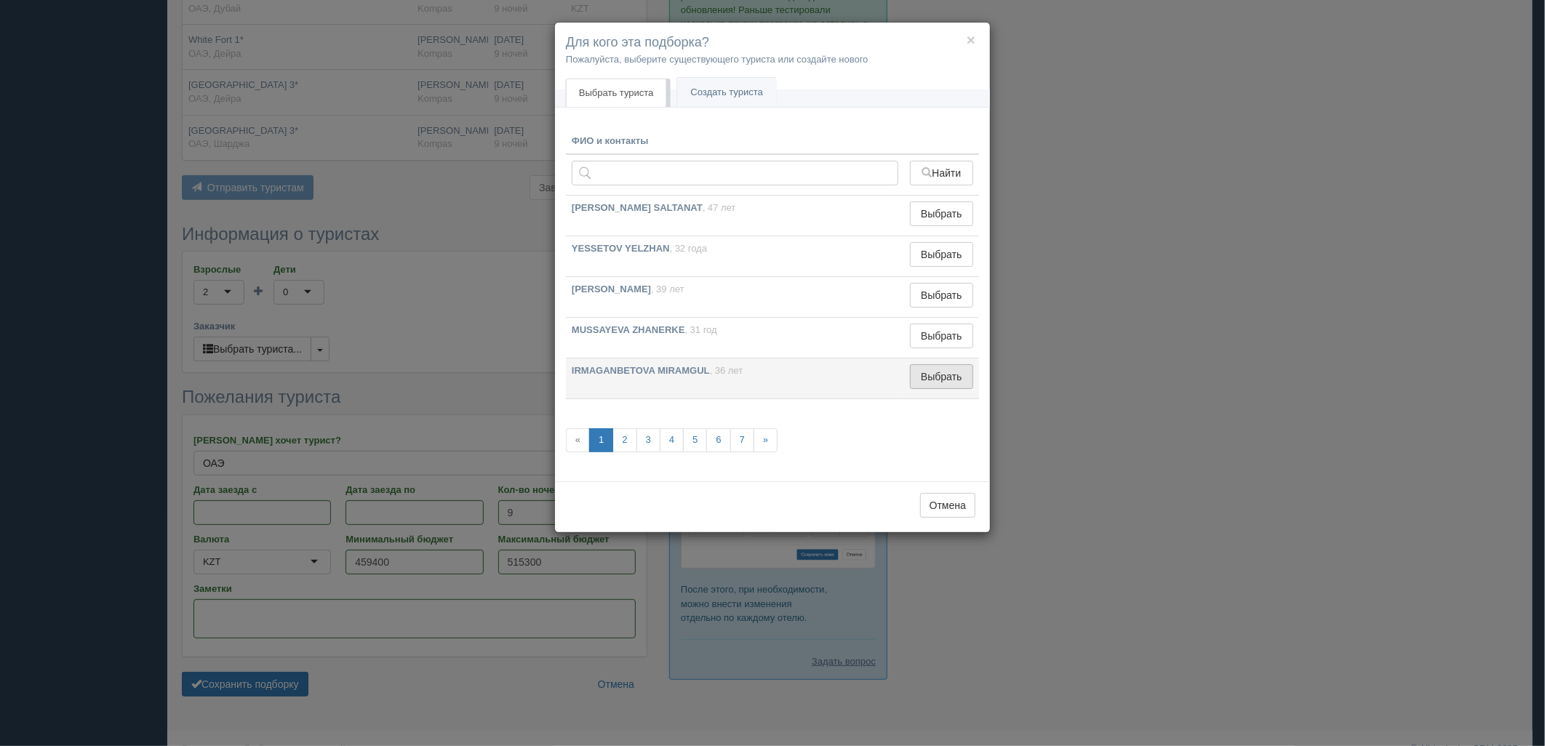
click at [957, 374] on button "Выбрать" at bounding box center [941, 376] width 63 height 25
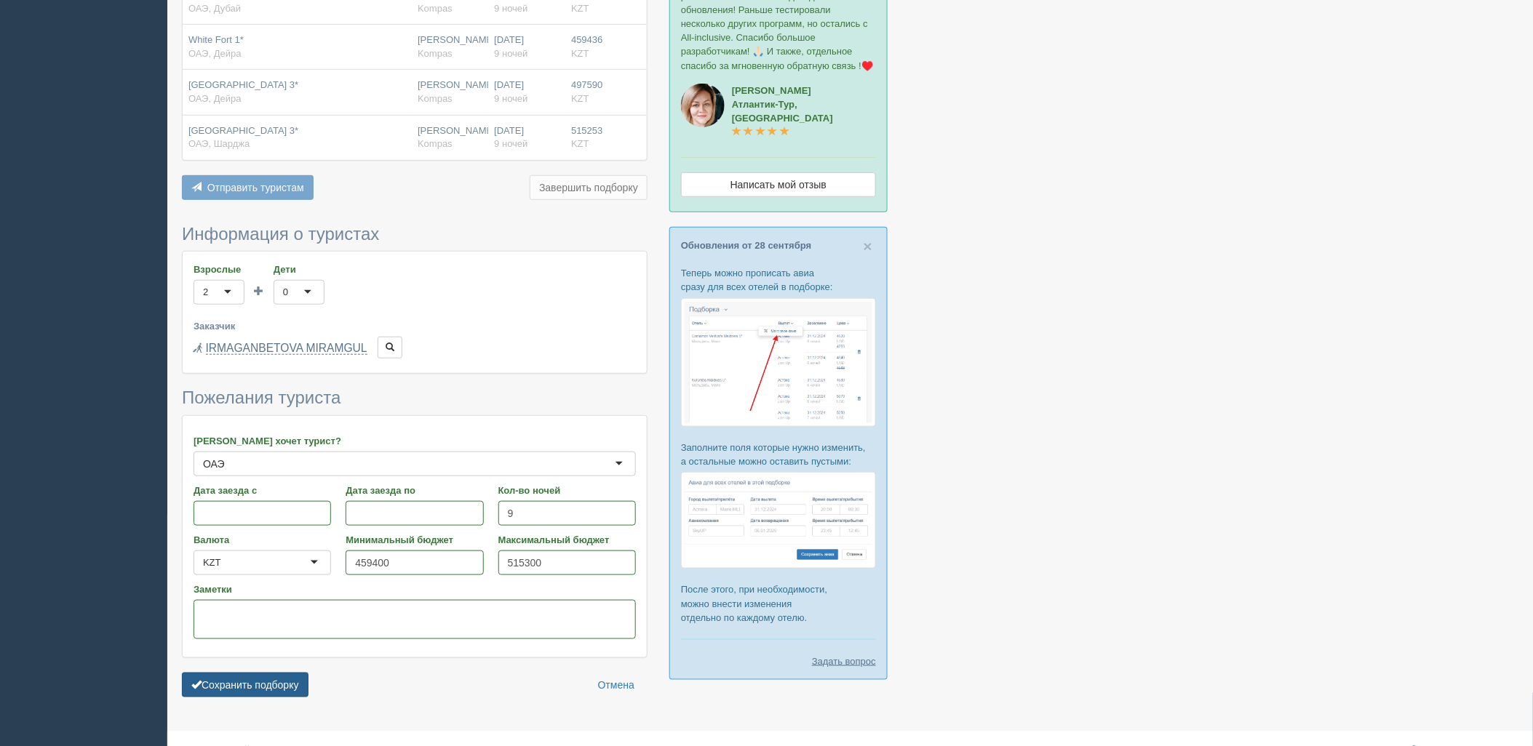
click at [266, 688] on button "Сохранить подборку" at bounding box center [245, 685] width 127 height 25
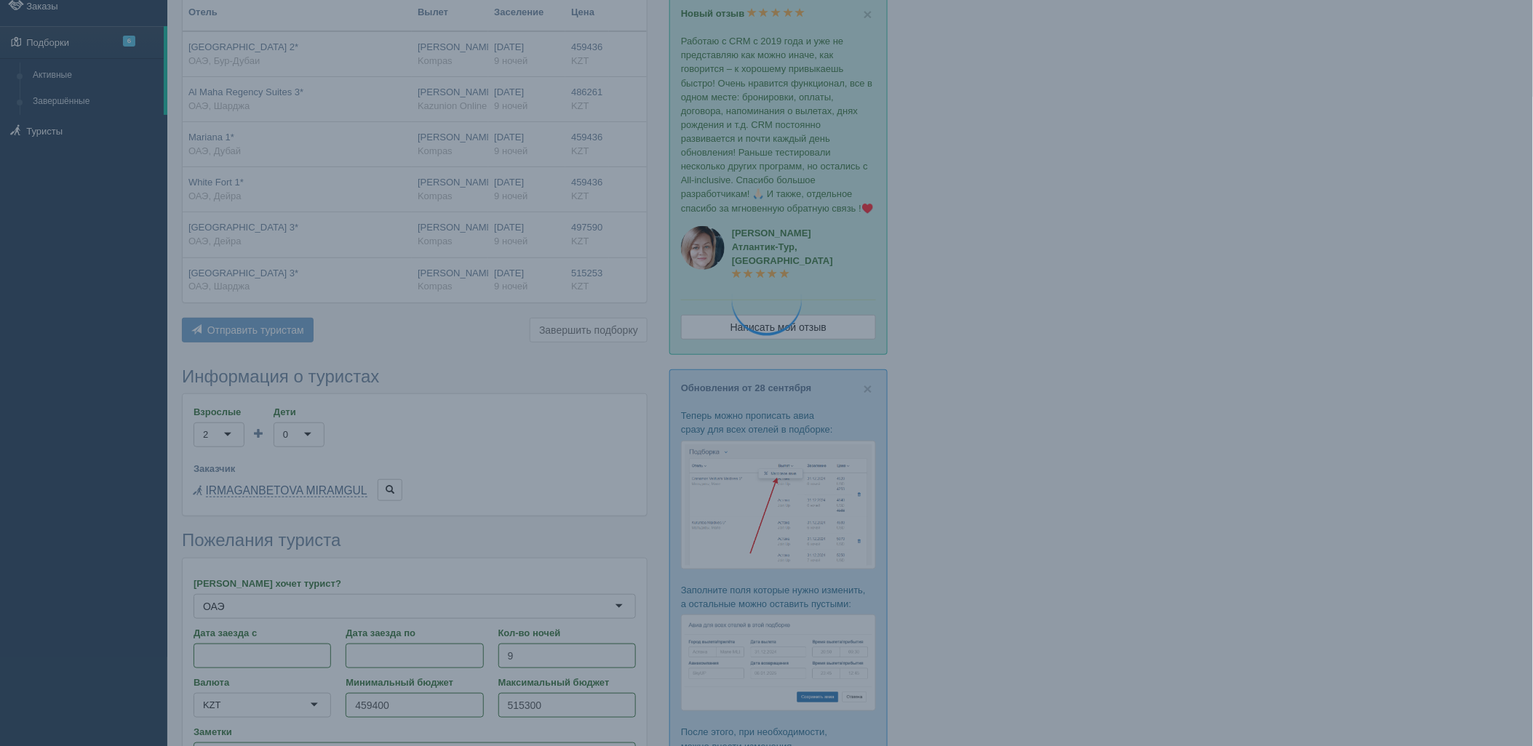
scroll to position [70, 0]
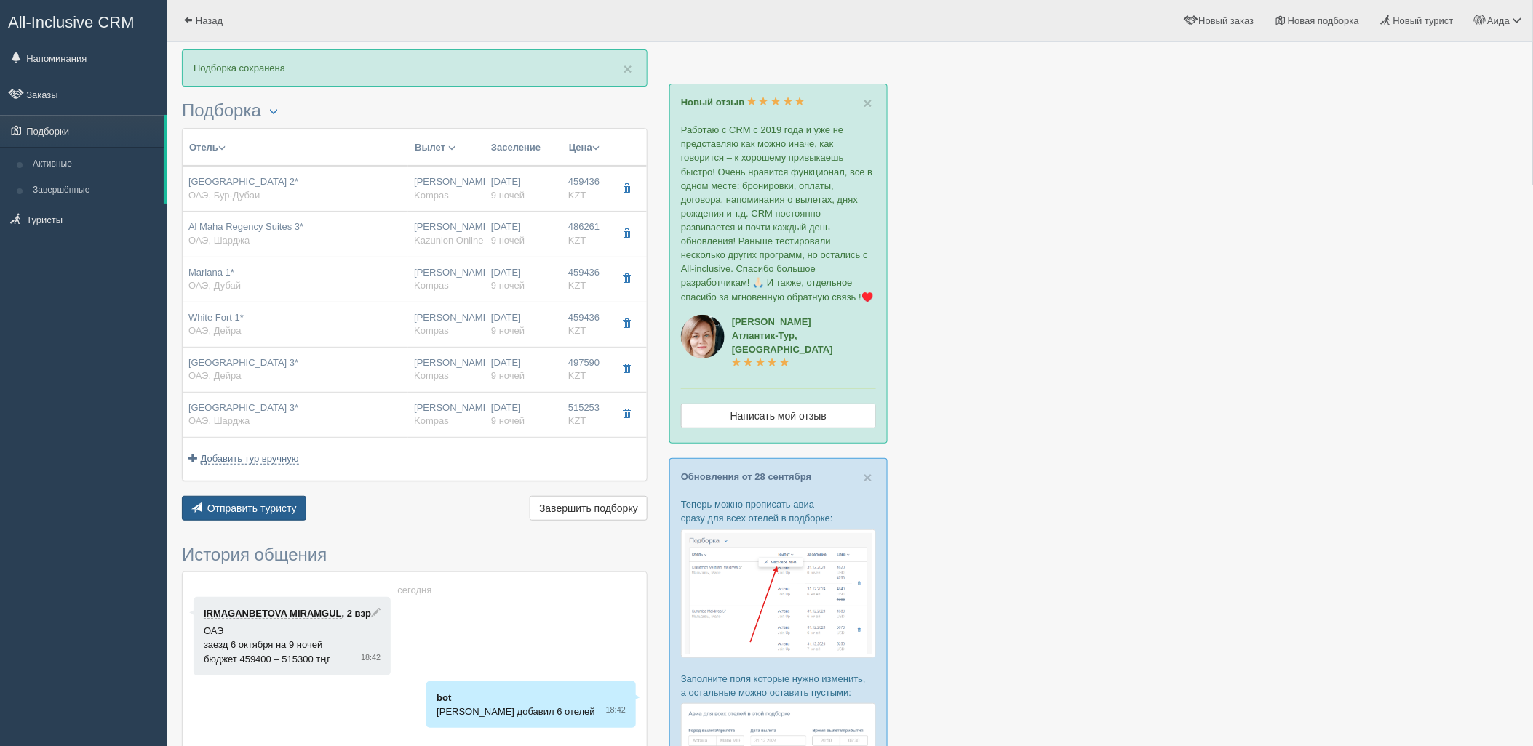
click at [242, 506] on span "Отправить туристу" at bounding box center [251, 509] width 89 height 12
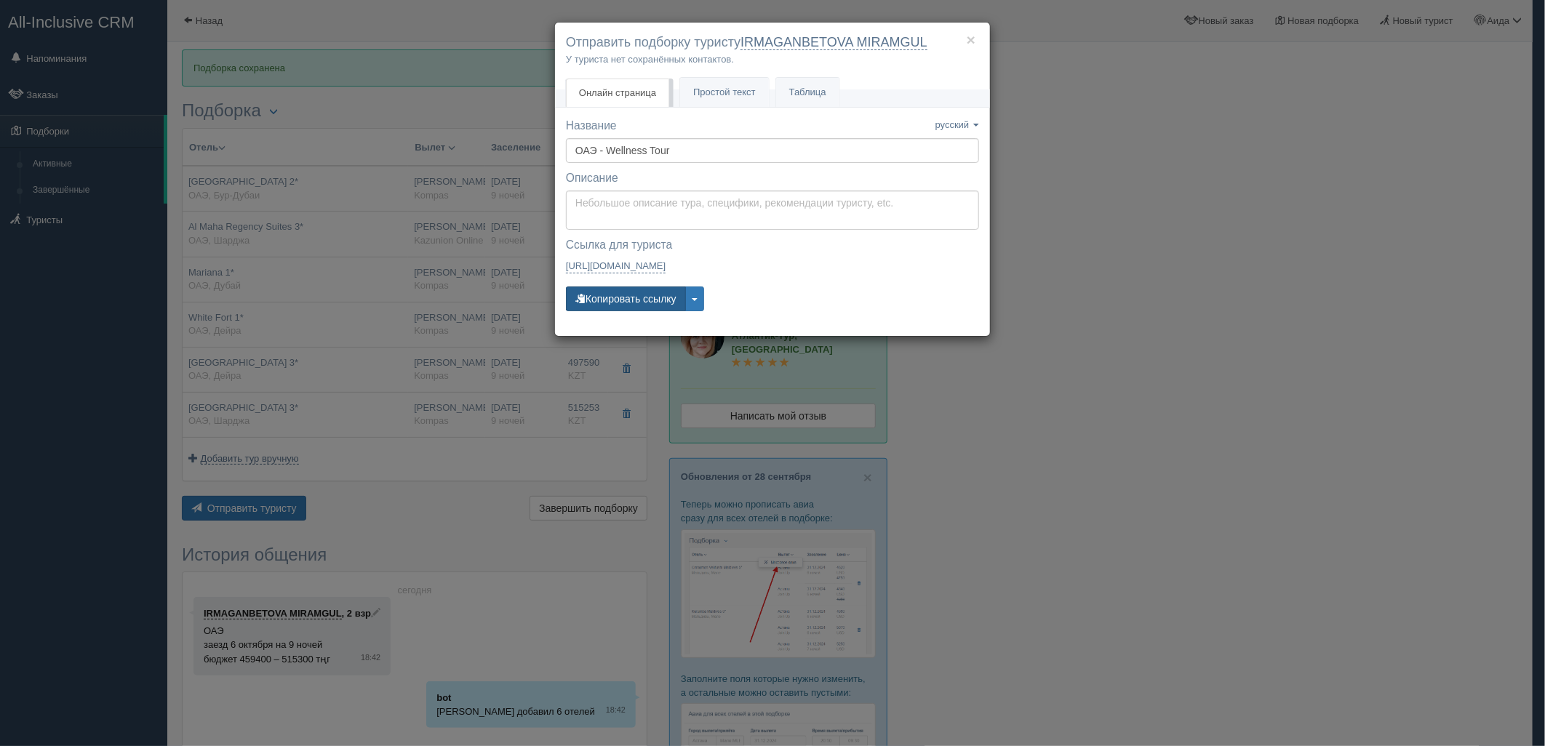
click at [597, 303] on button "Копировать ссылку" at bounding box center [626, 299] width 120 height 25
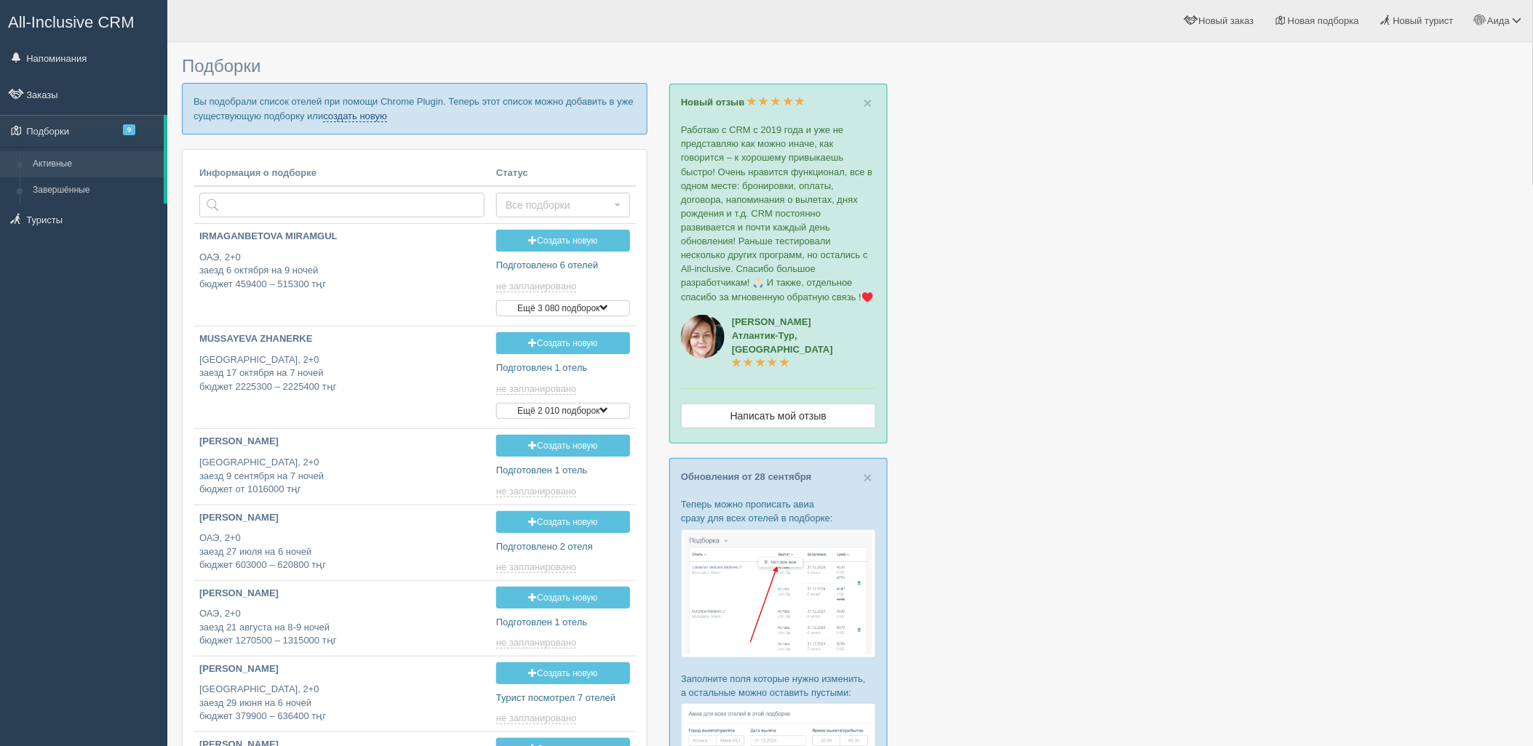
click at [349, 113] on link "создать новую" at bounding box center [355, 117] width 64 height 12
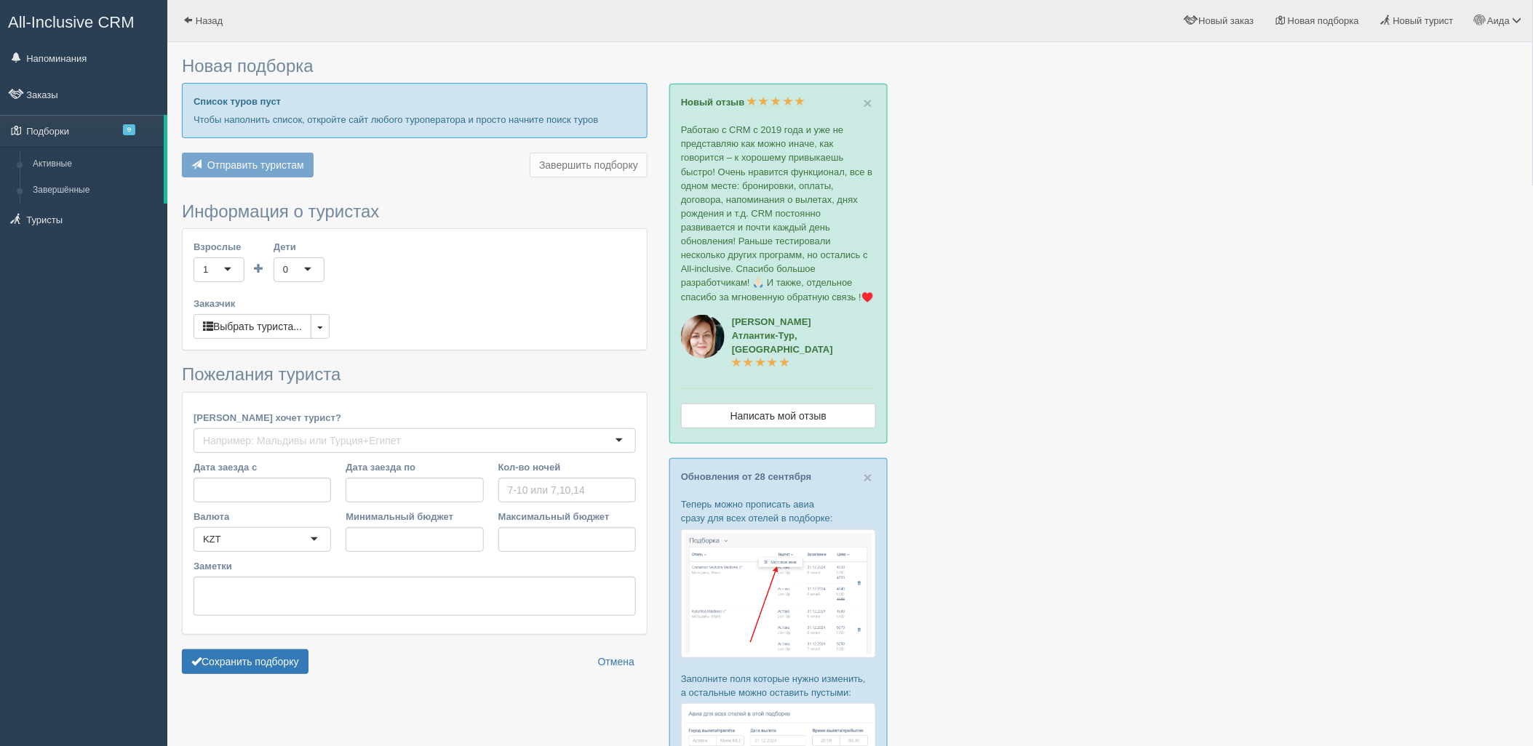
type input "6"
type input "489900"
type input "1391800"
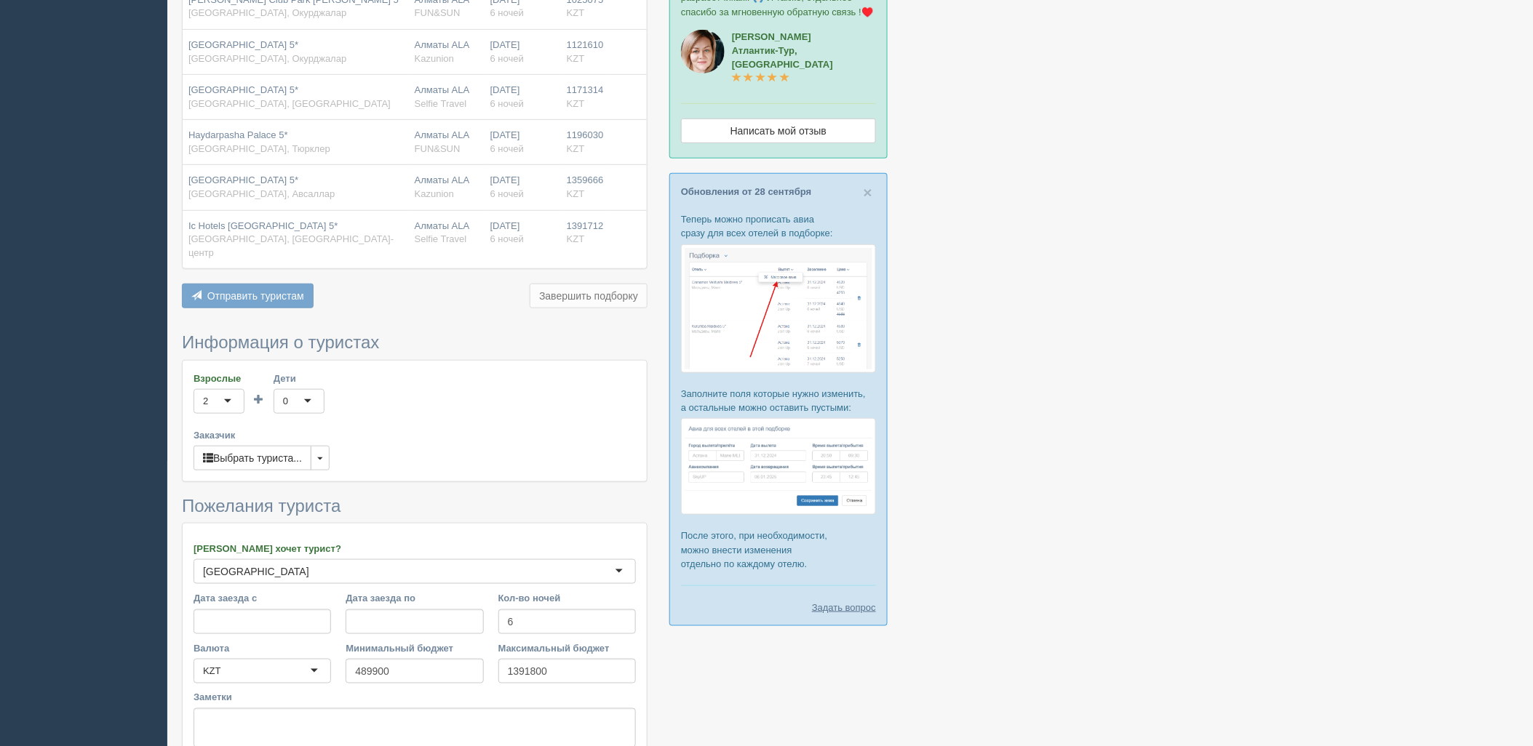
scroll to position [405, 0]
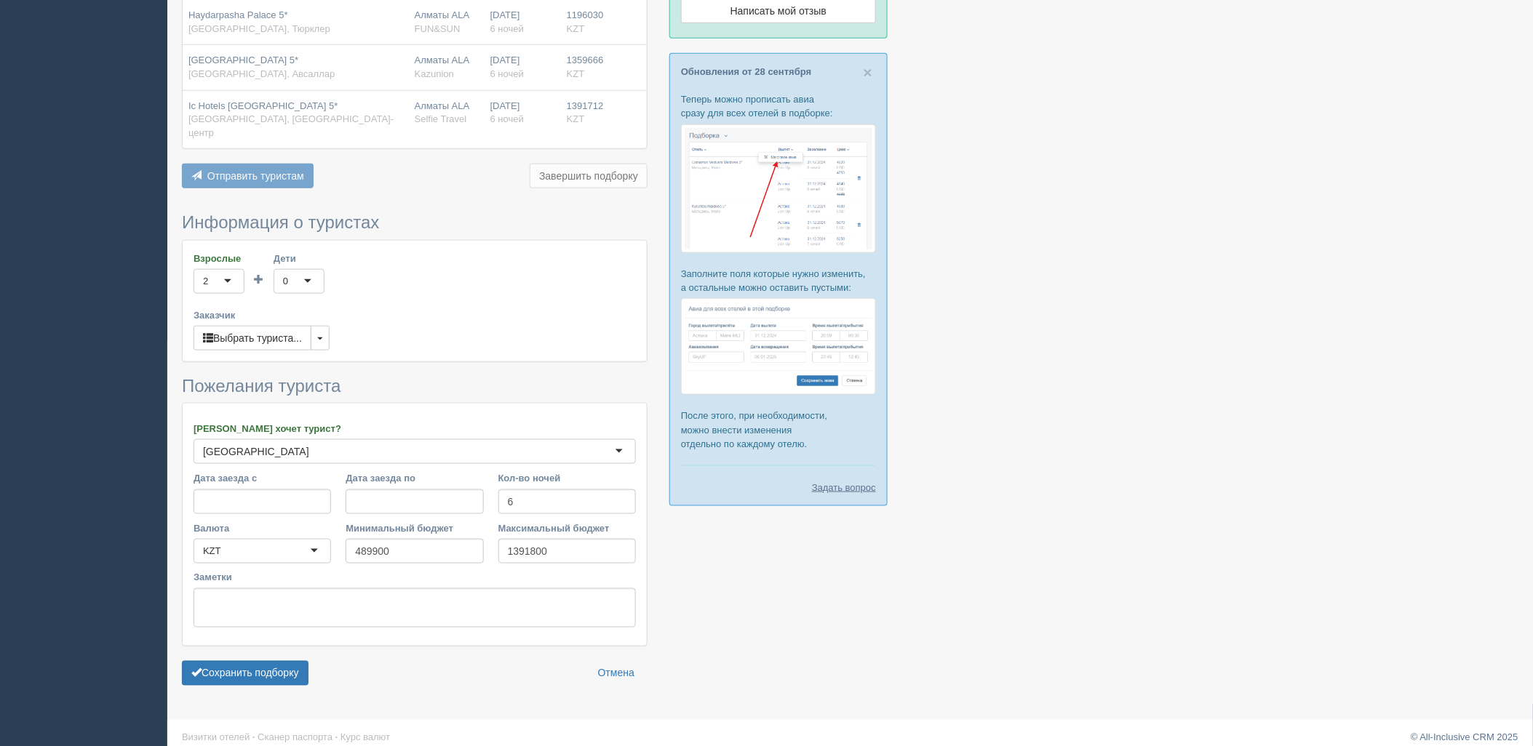
click at [297, 647] on form "Информация о туристах Взрослые 2 2 1 2 3 4 5 6 7 8 9 10 11 12 13 14 15 16 17 18…" at bounding box center [415, 452] width 466 height 479
click at [300, 661] on button "Сохранить подборку" at bounding box center [245, 673] width 127 height 25
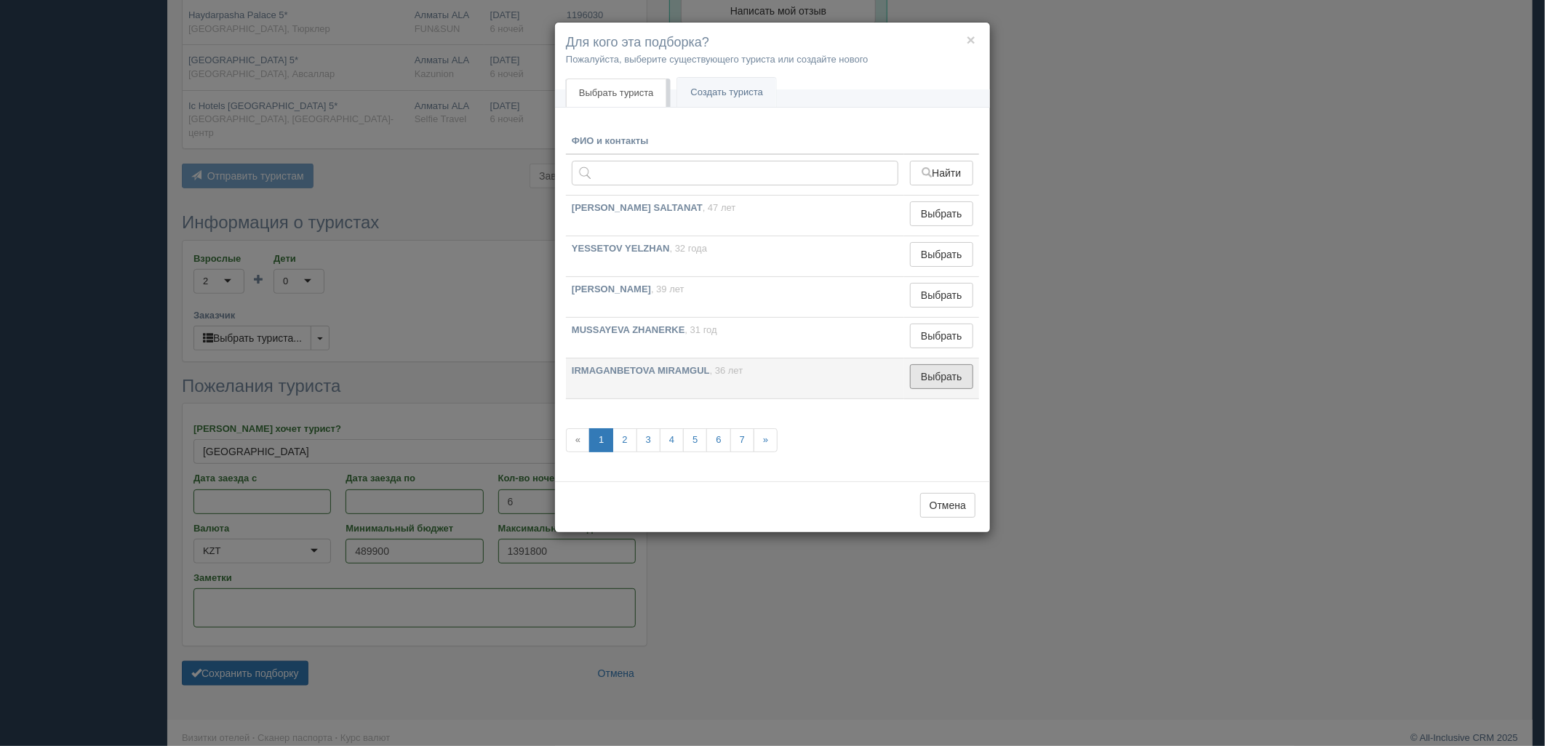
click at [942, 373] on button "Выбрать" at bounding box center [941, 376] width 63 height 25
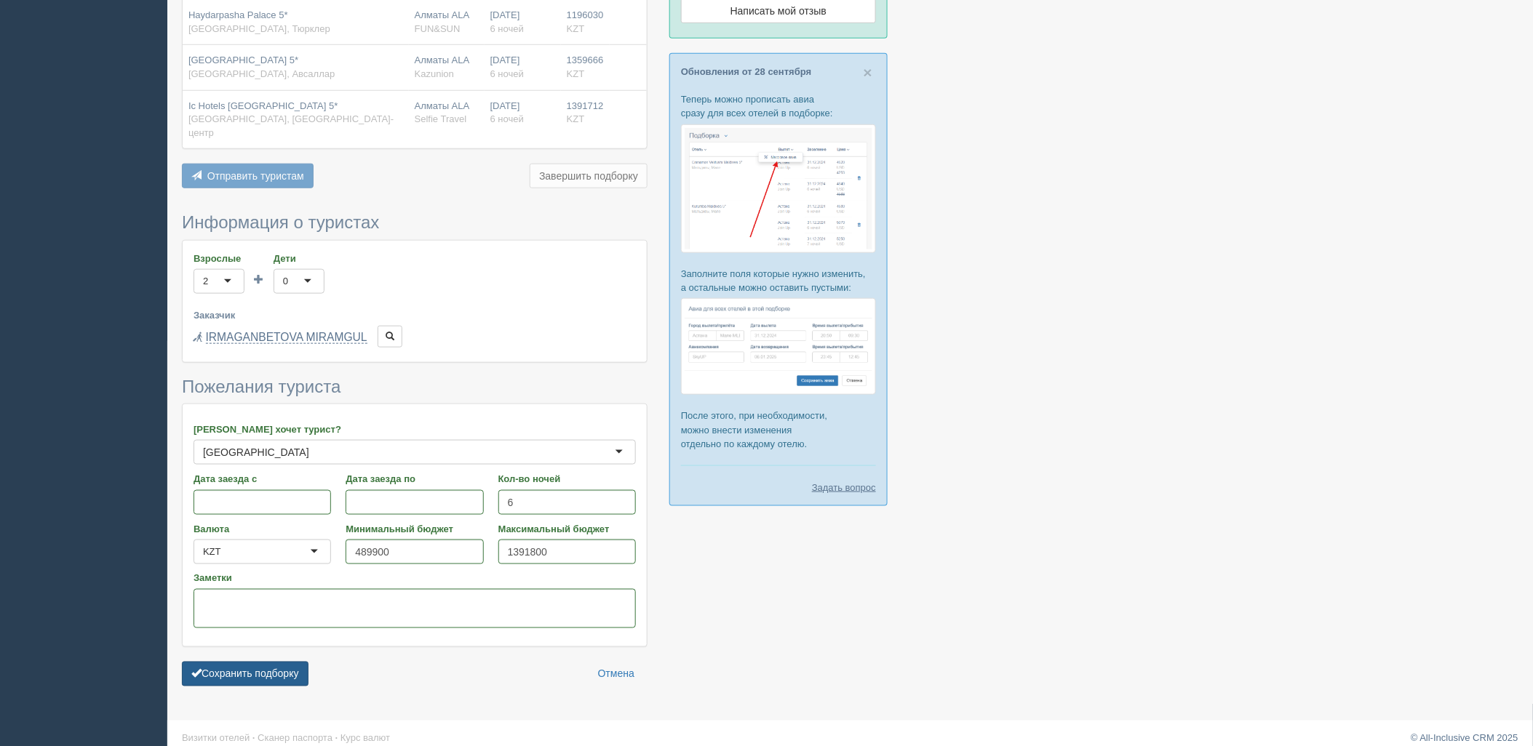
click at [302, 662] on button "Сохранить подборку" at bounding box center [245, 674] width 127 height 25
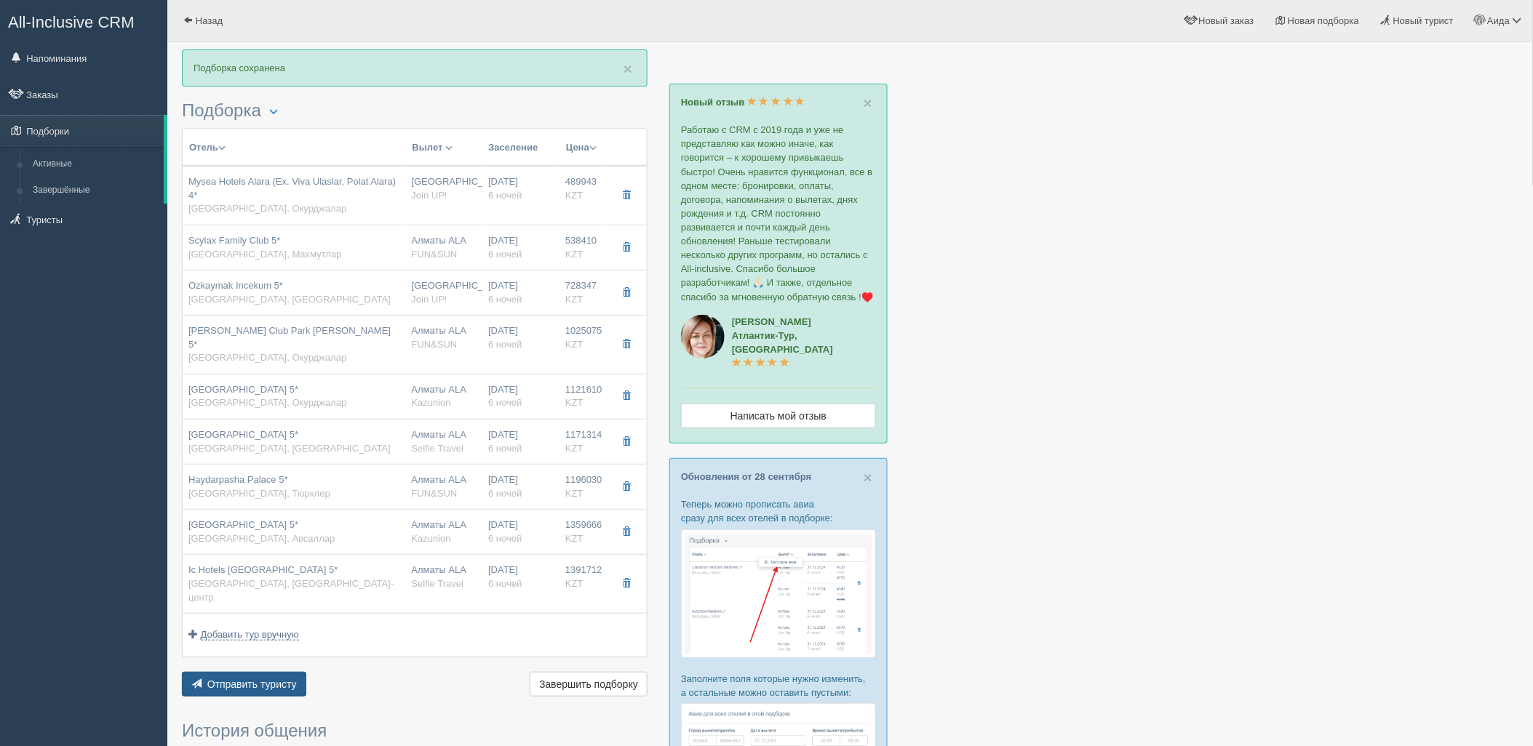
click at [288, 679] on span "Отправить туристу" at bounding box center [251, 685] width 89 height 12
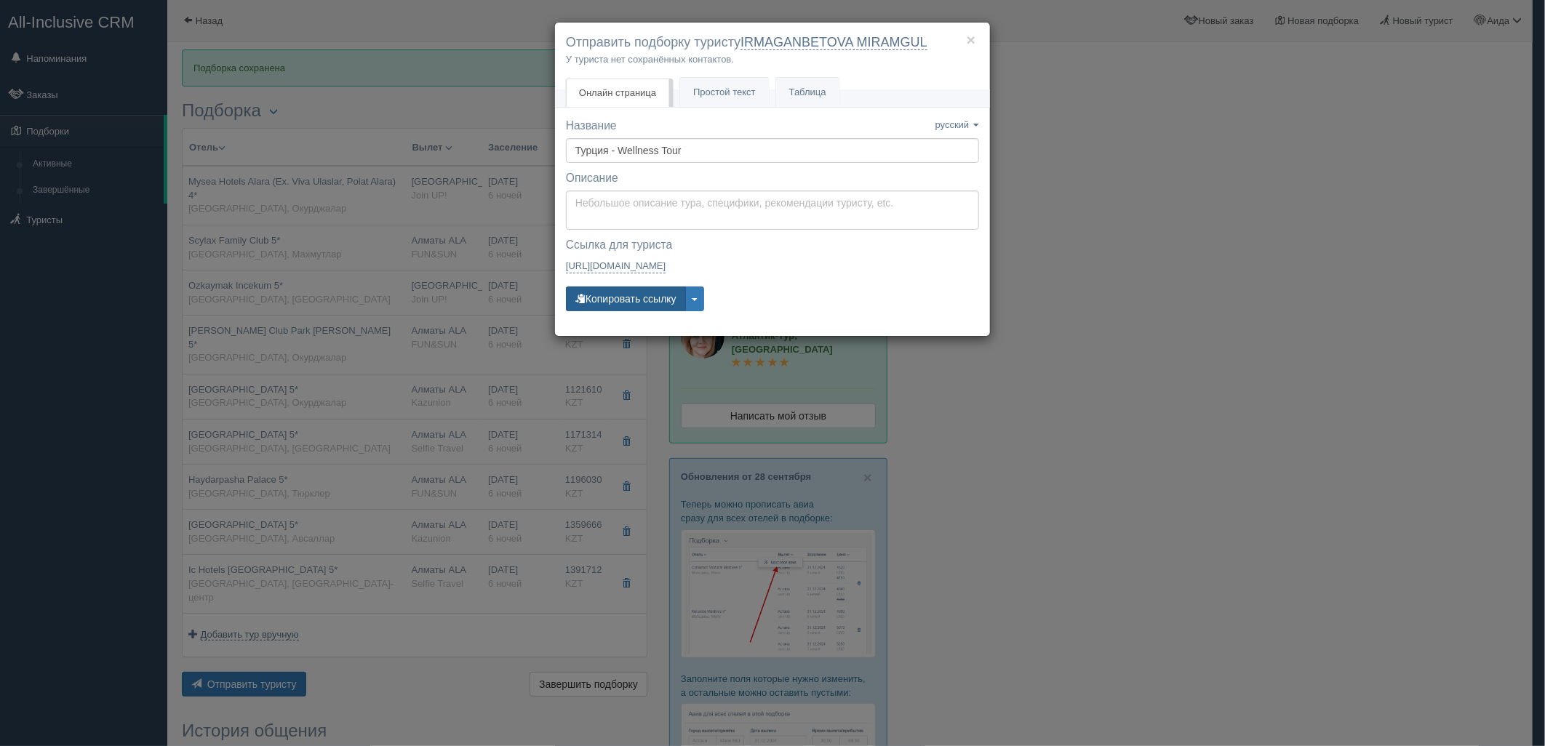
click at [658, 297] on button "Копировать ссылку" at bounding box center [626, 299] width 120 height 25
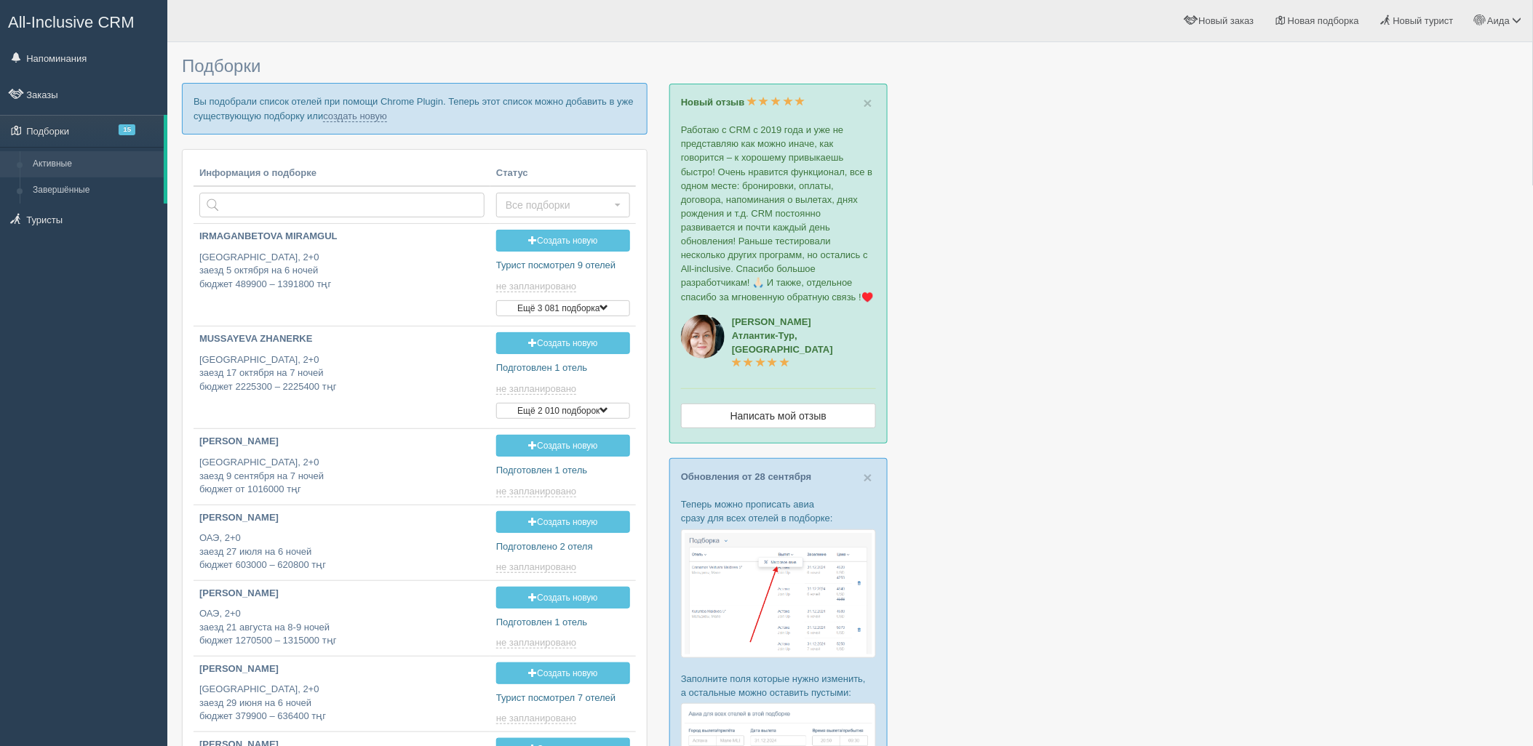
click at [358, 121] on p "Вы подобрали список отелей при помощи Chrome Plugin. Теперь этот список можно д…" at bounding box center [415, 108] width 466 height 51
click at [359, 116] on link "создать новую" at bounding box center [355, 117] width 64 height 12
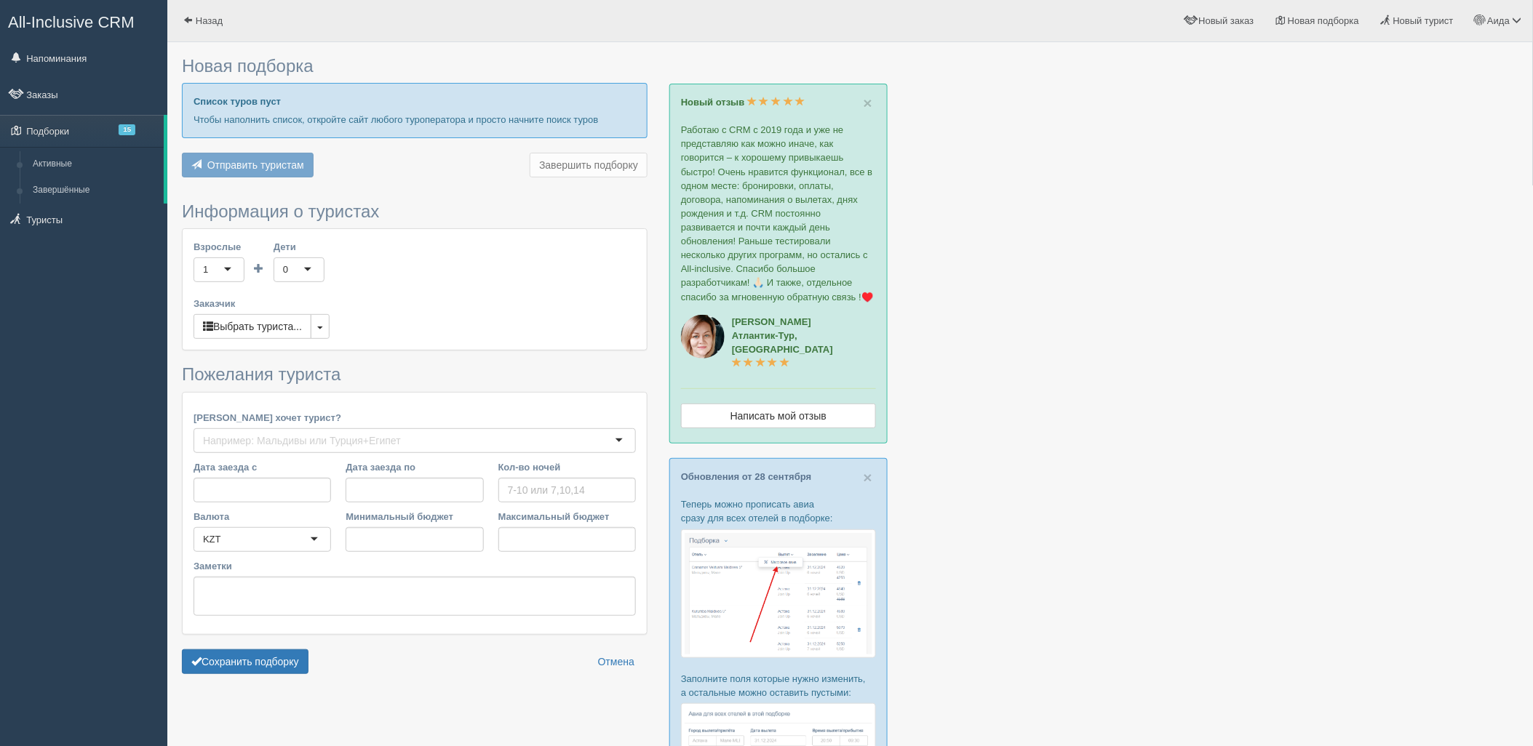
type input "11"
type input "1868600"
type input "2467700"
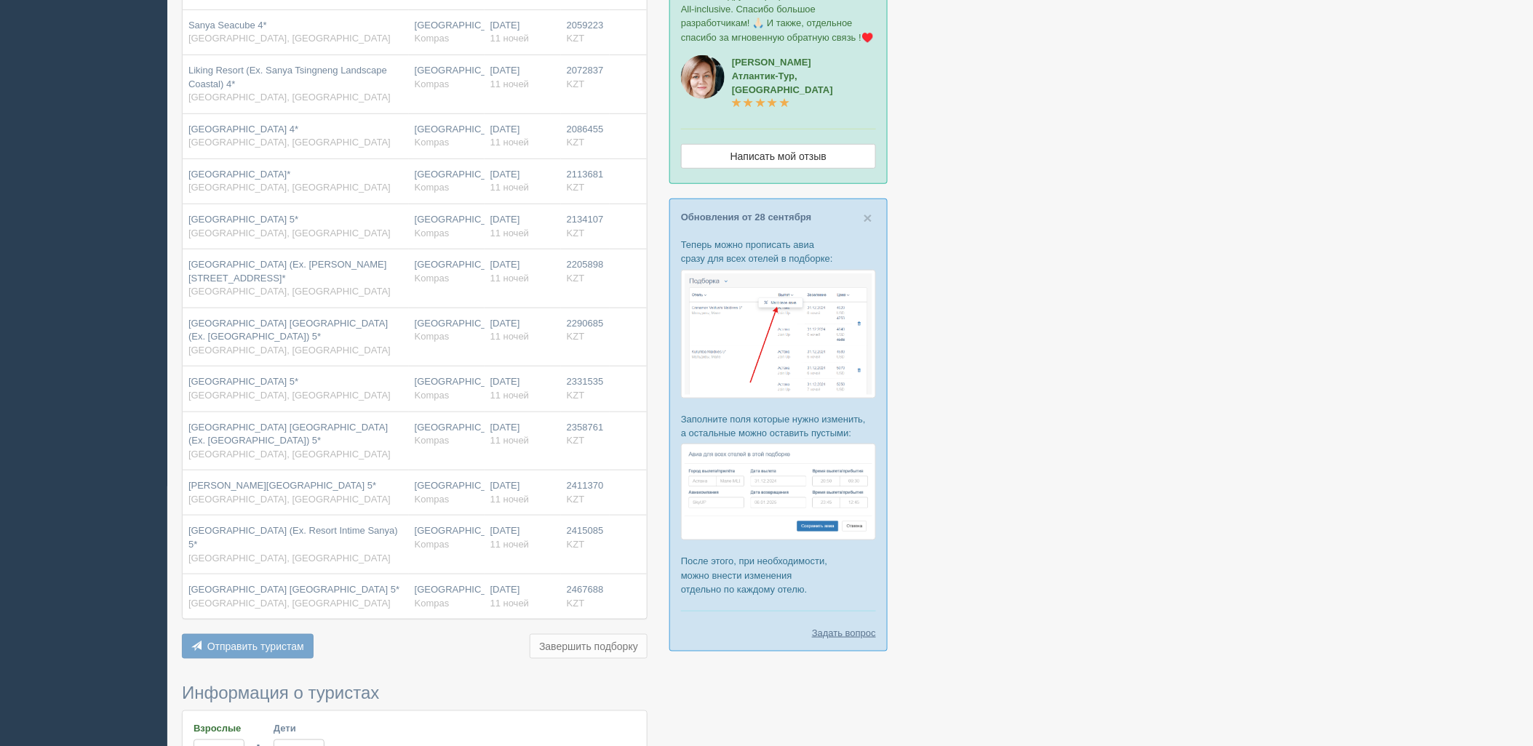
scroll to position [656, 0]
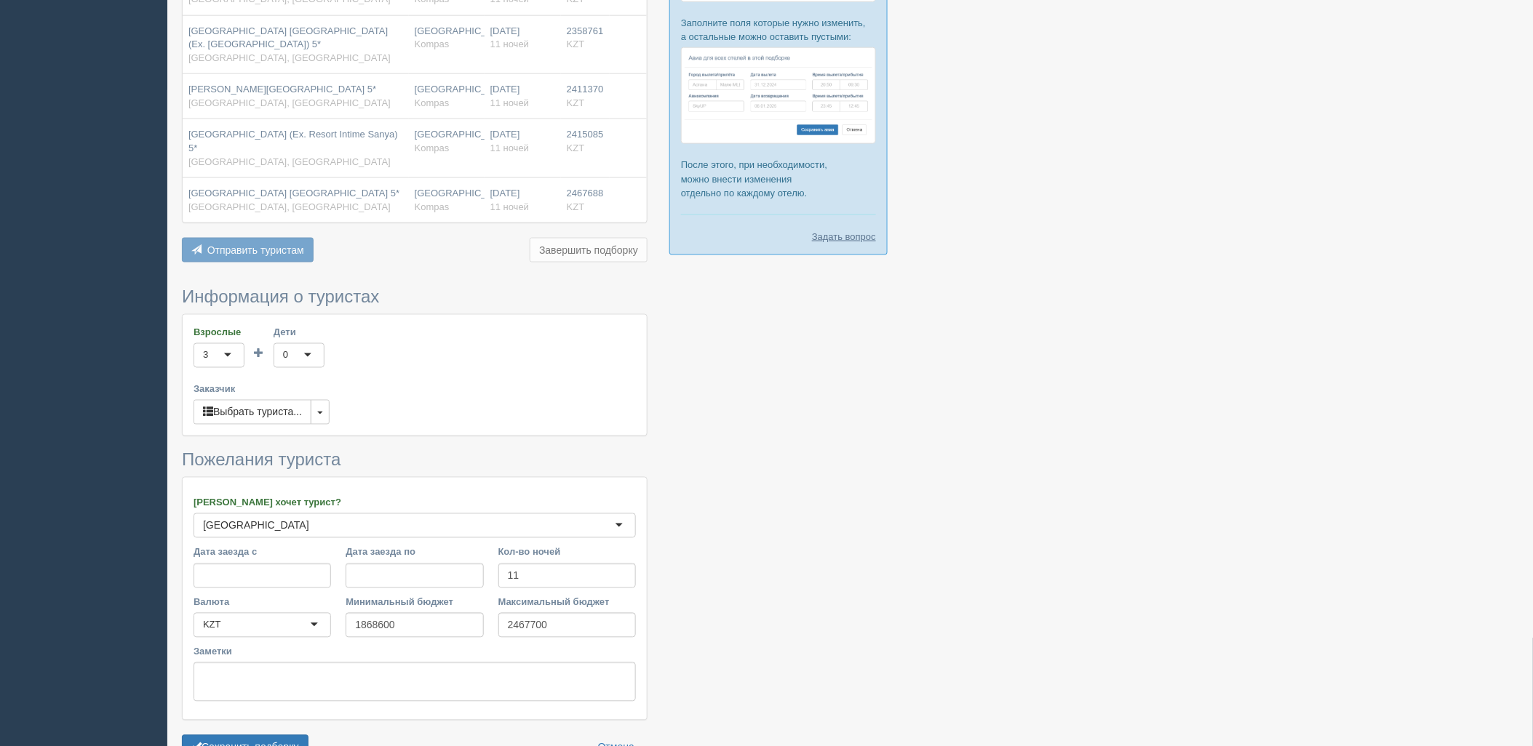
click at [276, 736] on form "Информация о туристах Взрослые 3 3 1 2 3 4 5 6 7 8 9 10 11 12 13 14 15 16 17 18…" at bounding box center [415, 526] width 466 height 479
click at [275, 738] on button "Сохранить подборку" at bounding box center [245, 748] width 127 height 25
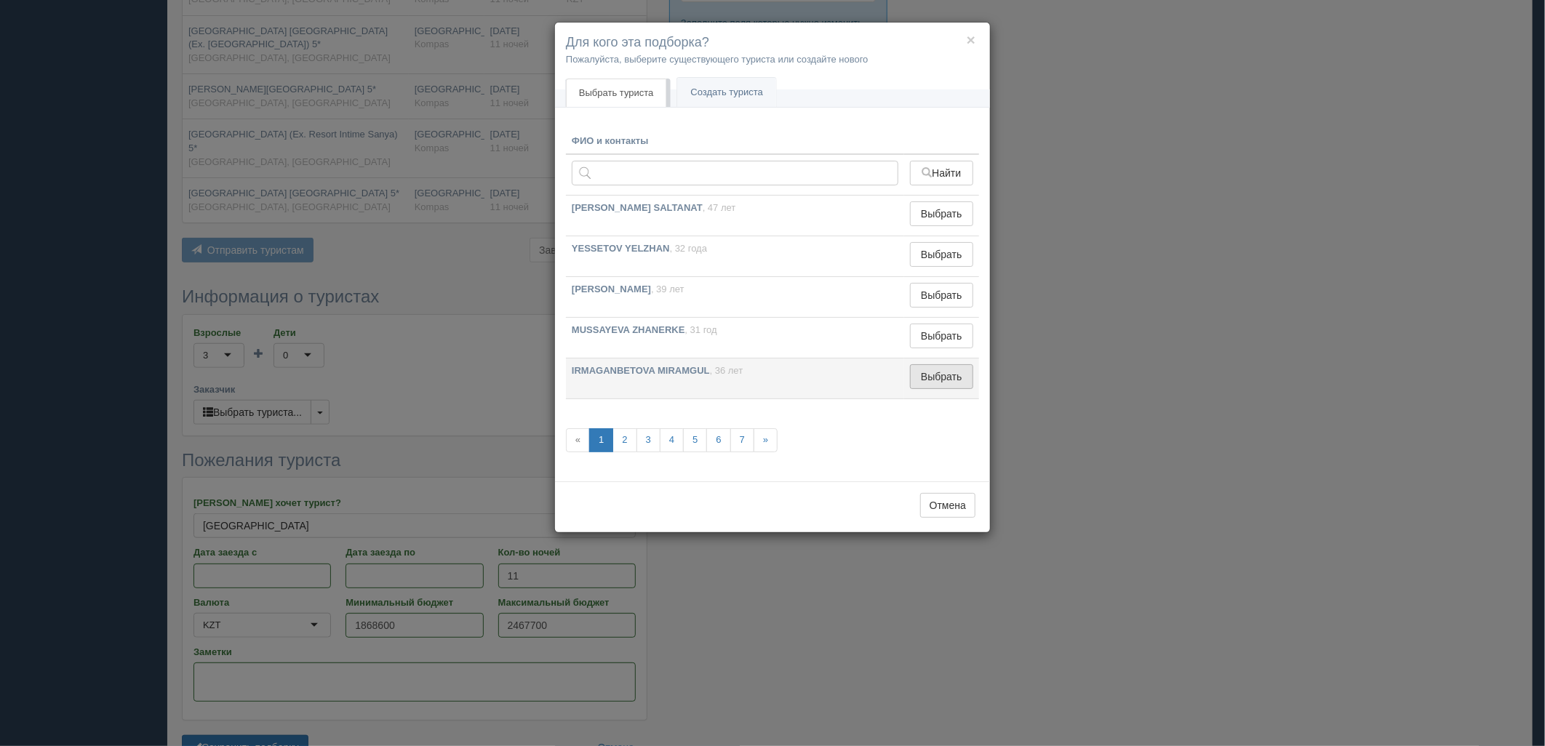
click at [913, 375] on button "Выбрать" at bounding box center [941, 376] width 63 height 25
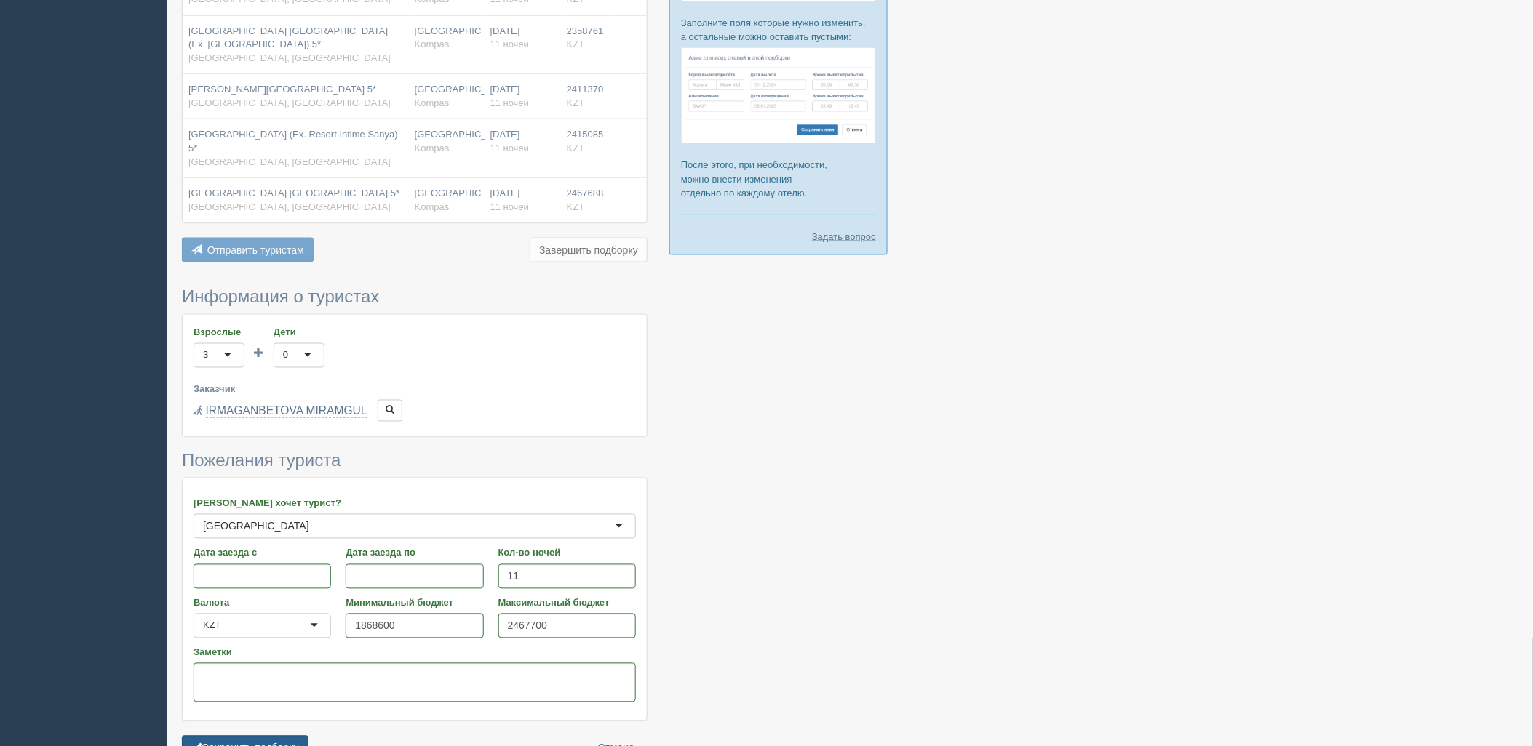
click at [288, 744] on button "Сохранить подборку" at bounding box center [245, 748] width 127 height 25
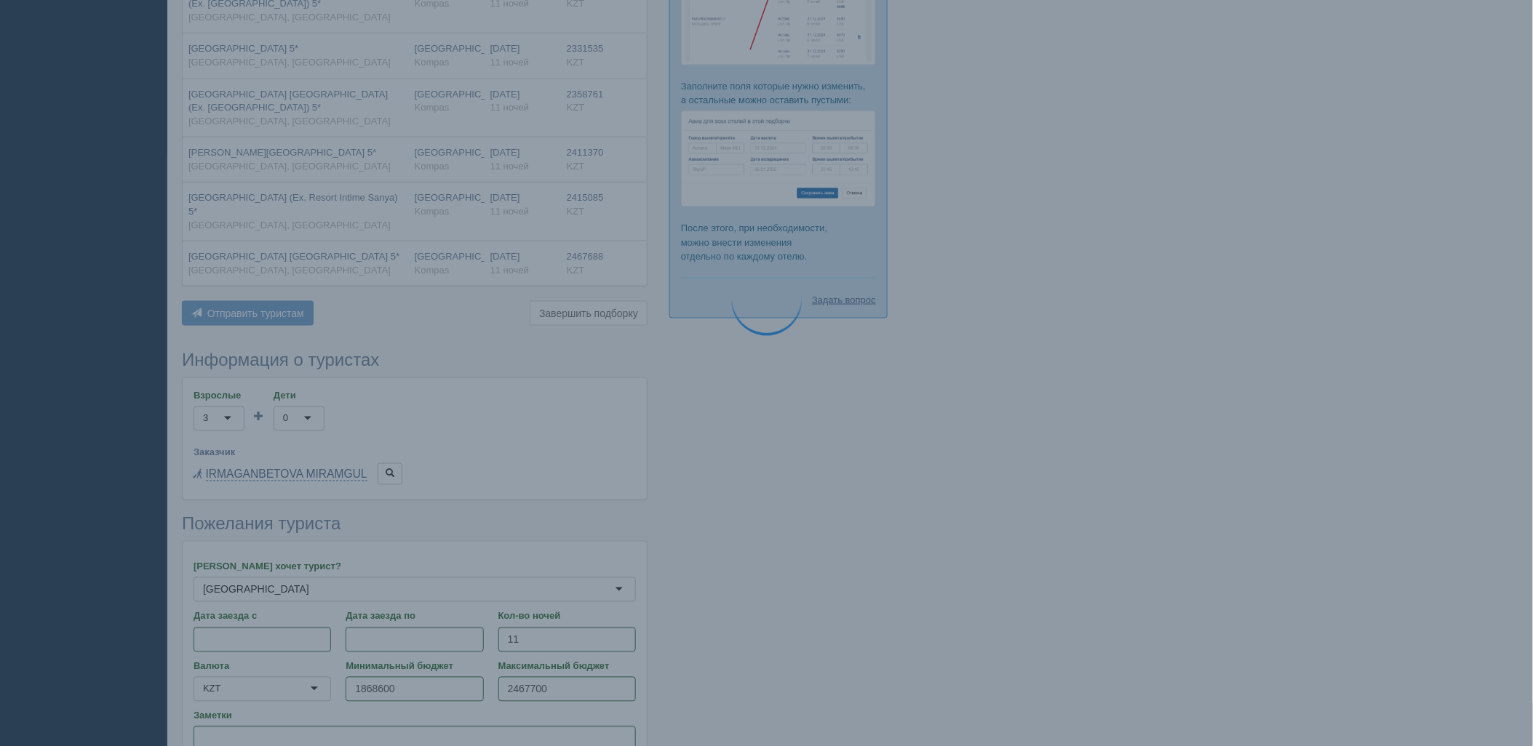
scroll to position [575, 0]
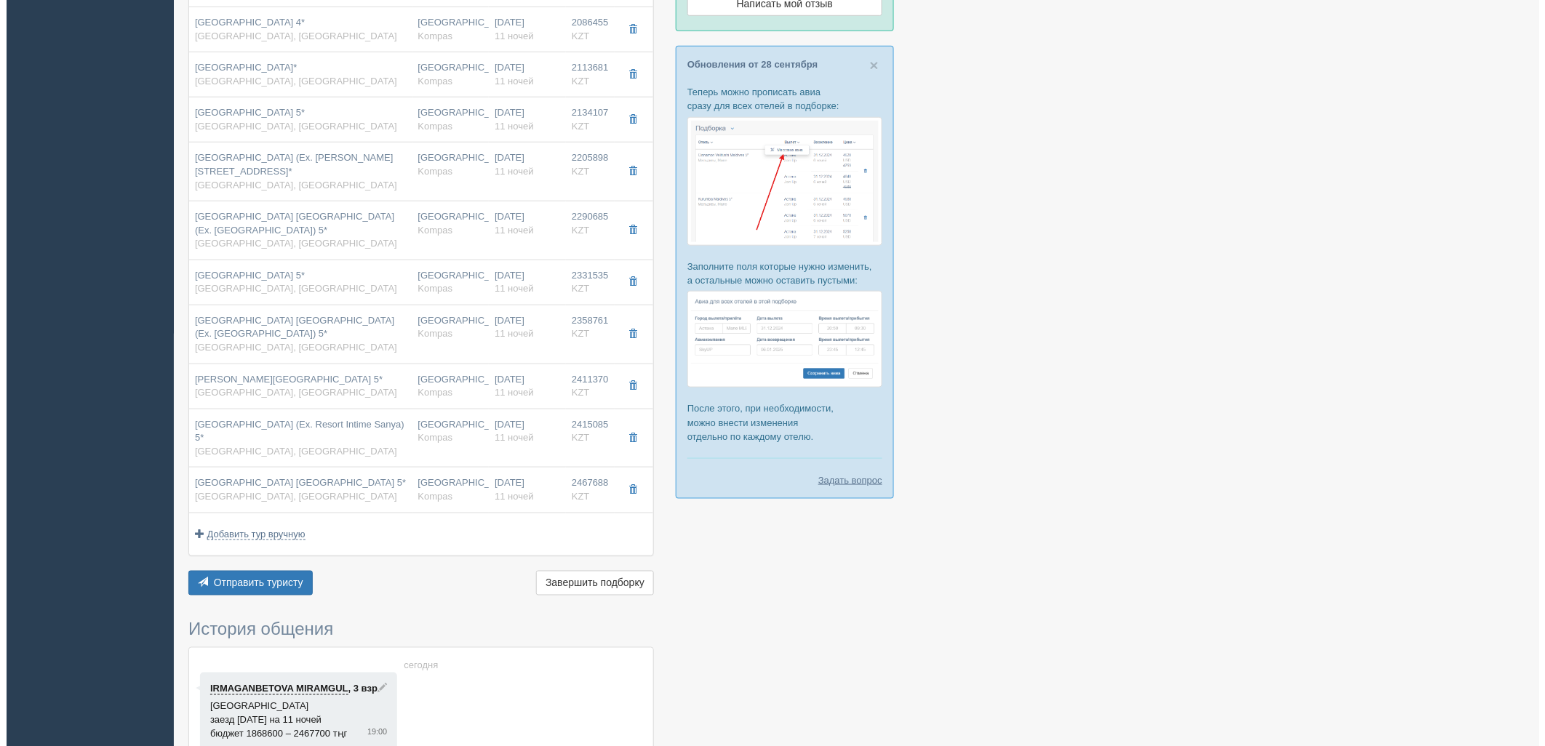
scroll to position [435, 0]
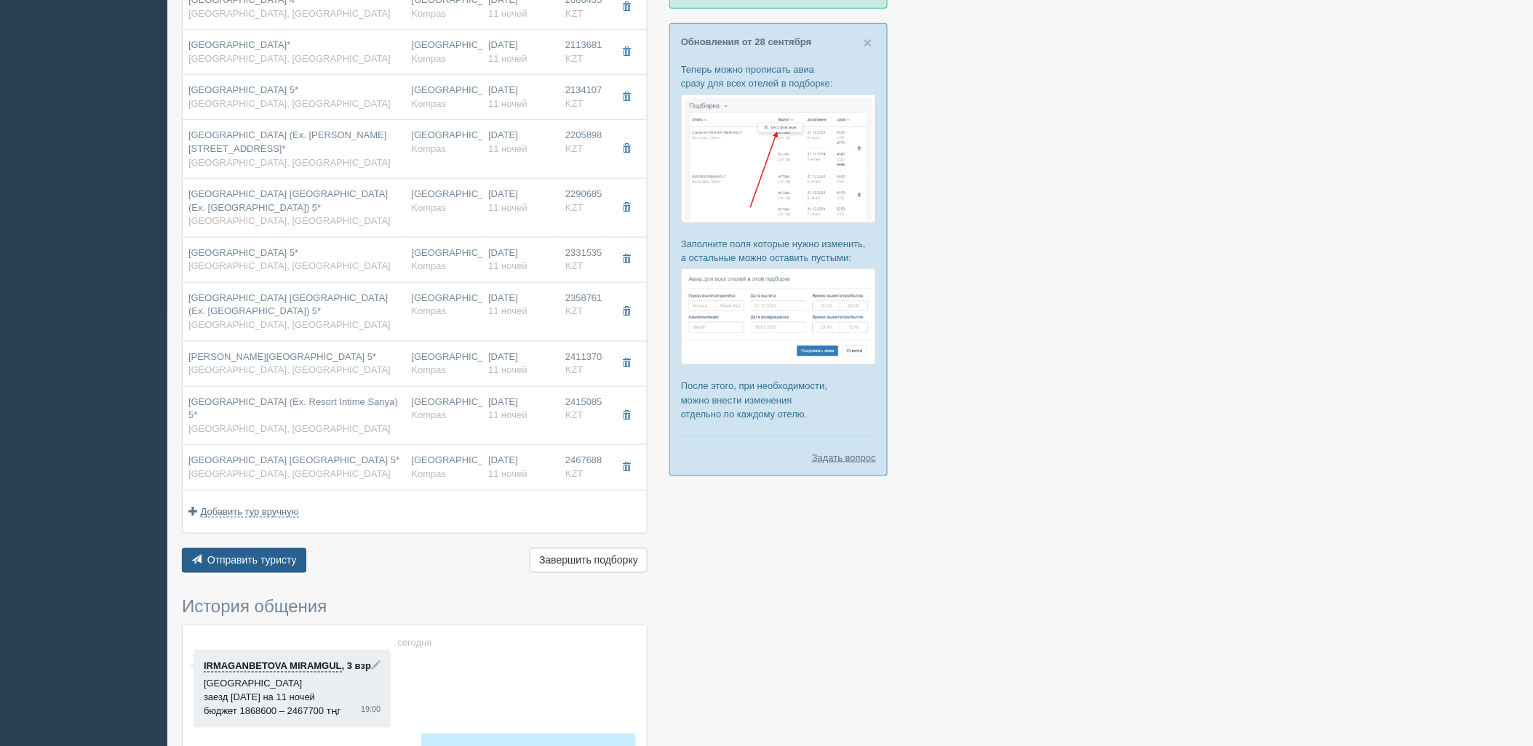
click at [268, 555] on span "Отправить туристу" at bounding box center [251, 561] width 89 height 12
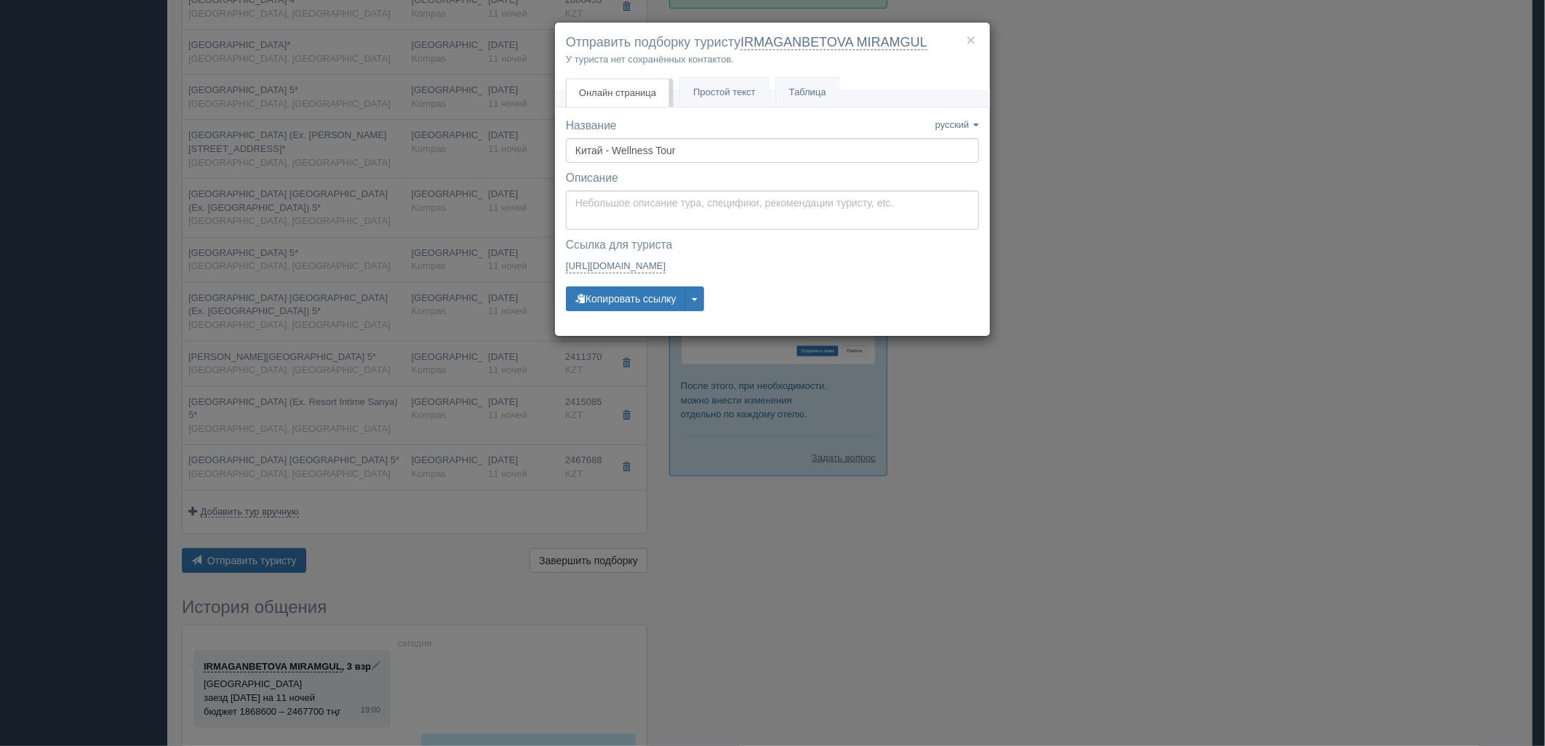
click at [636, 314] on div "Название Название сохранено русский english eesti latviešu polski українська ру…" at bounding box center [772, 221] width 413 height 207
click at [642, 295] on button "Копировать ссылку" at bounding box center [626, 299] width 120 height 25
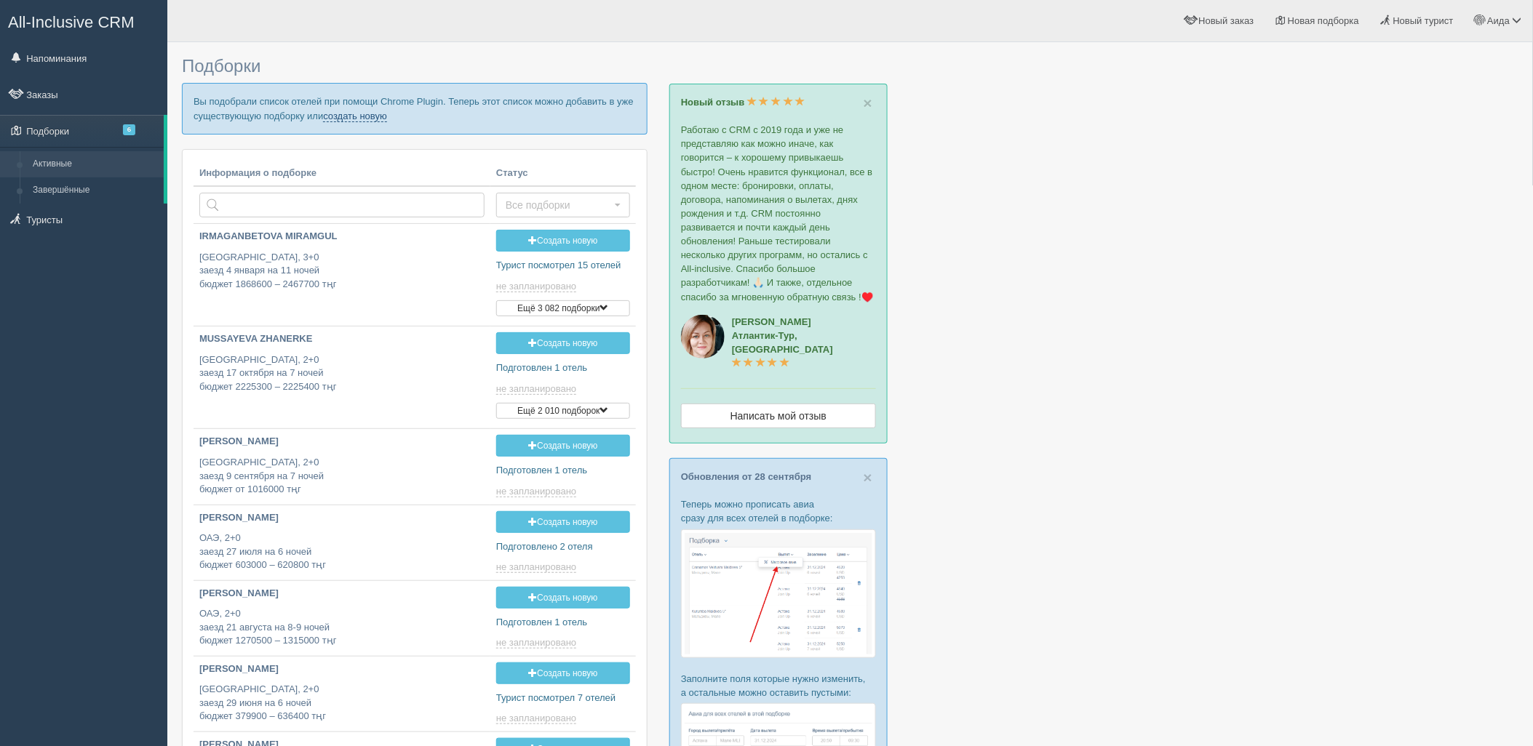
click at [346, 118] on link "создать новую" at bounding box center [355, 117] width 64 height 12
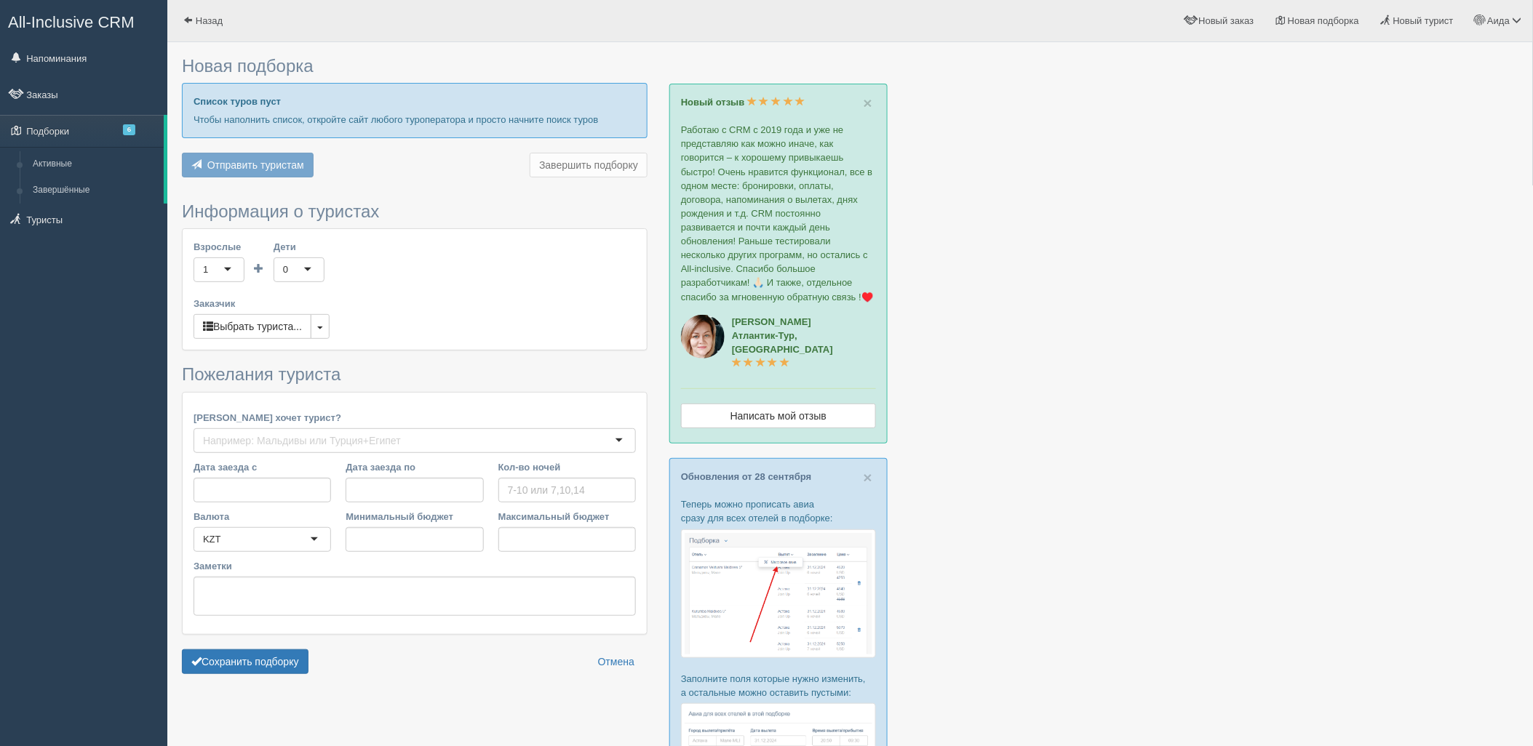
type input "7"
type input "2039700"
type input "3145100"
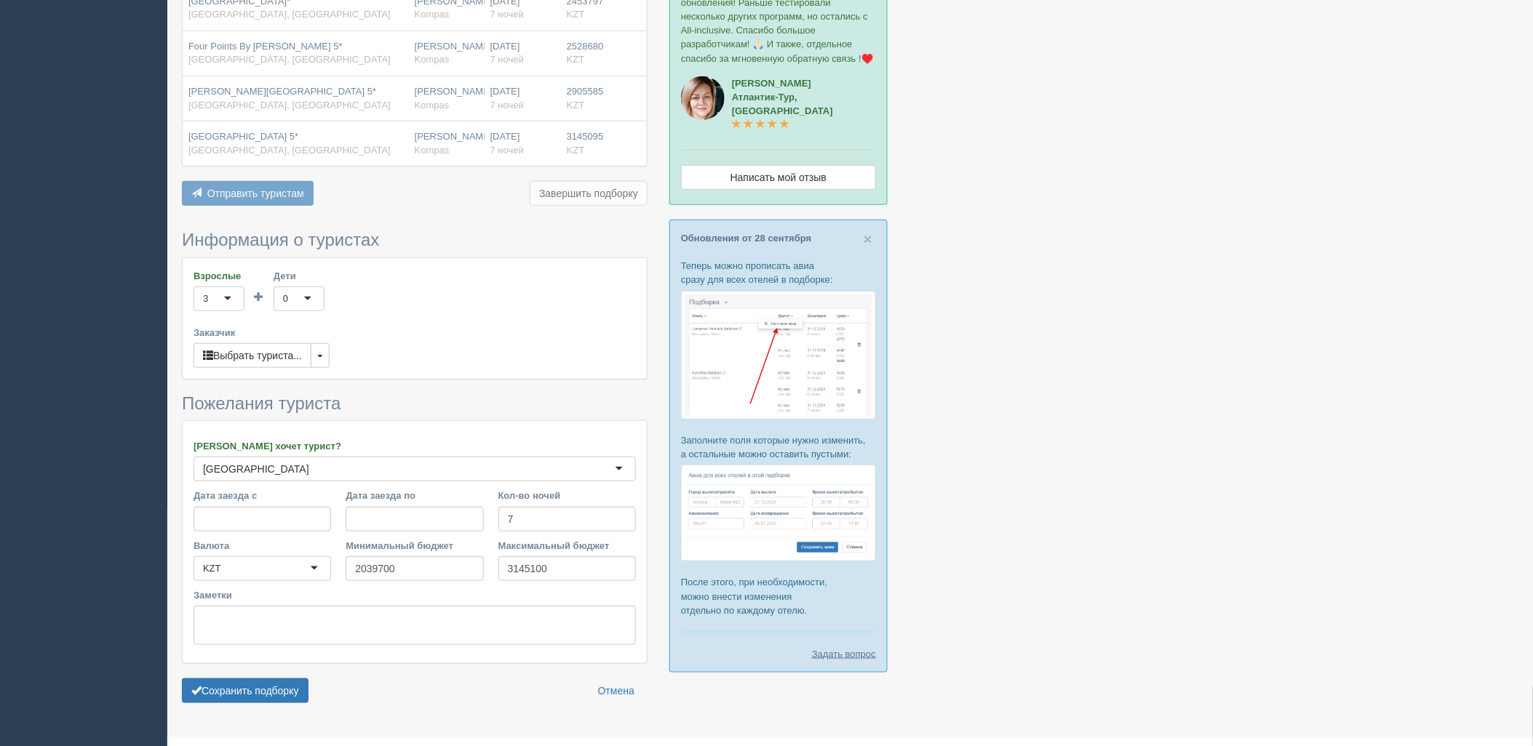
scroll to position [242, 0]
click at [231, 692] on button "Сохранить подборку" at bounding box center [245, 688] width 127 height 25
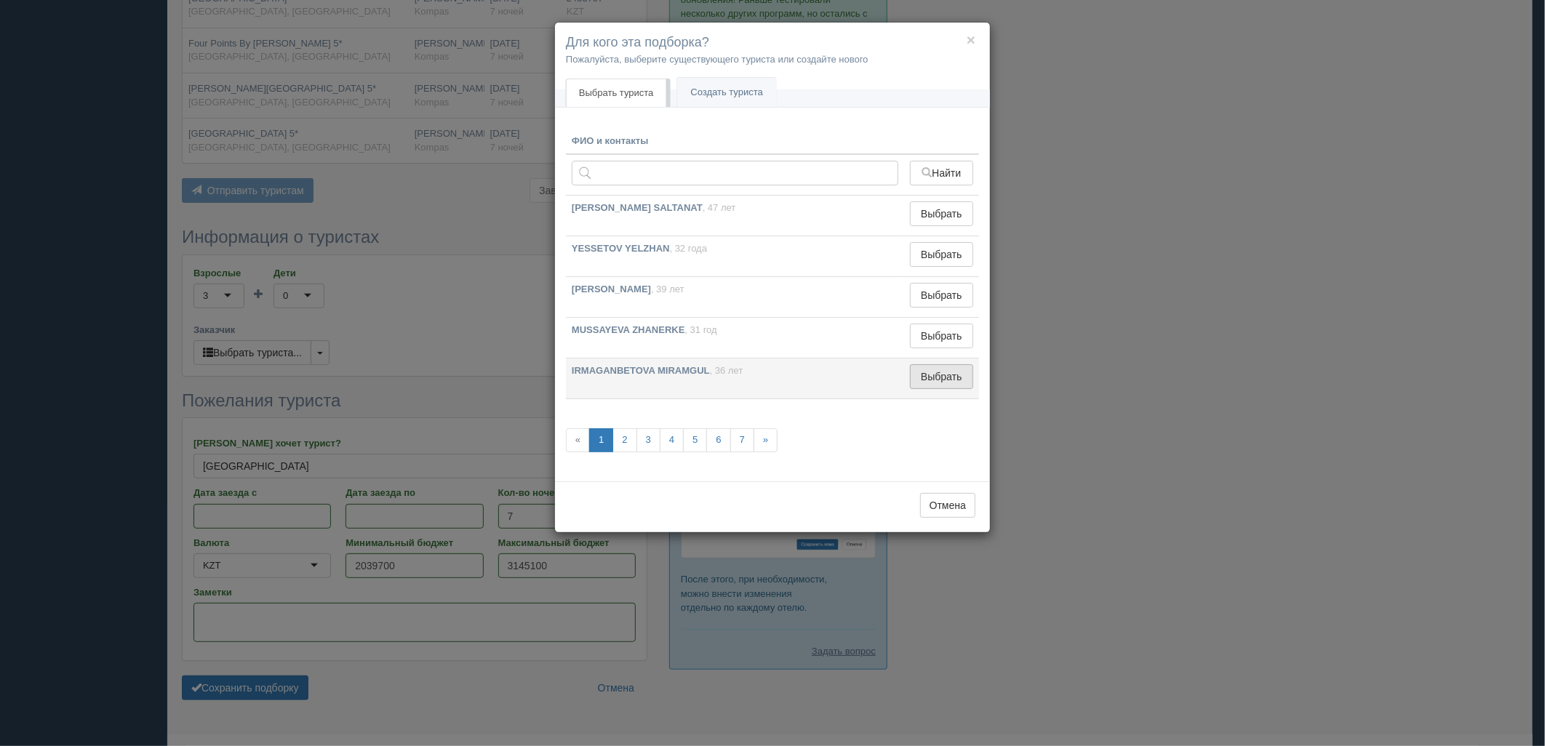
click at [937, 364] on button "Выбрать" at bounding box center [941, 376] width 63 height 25
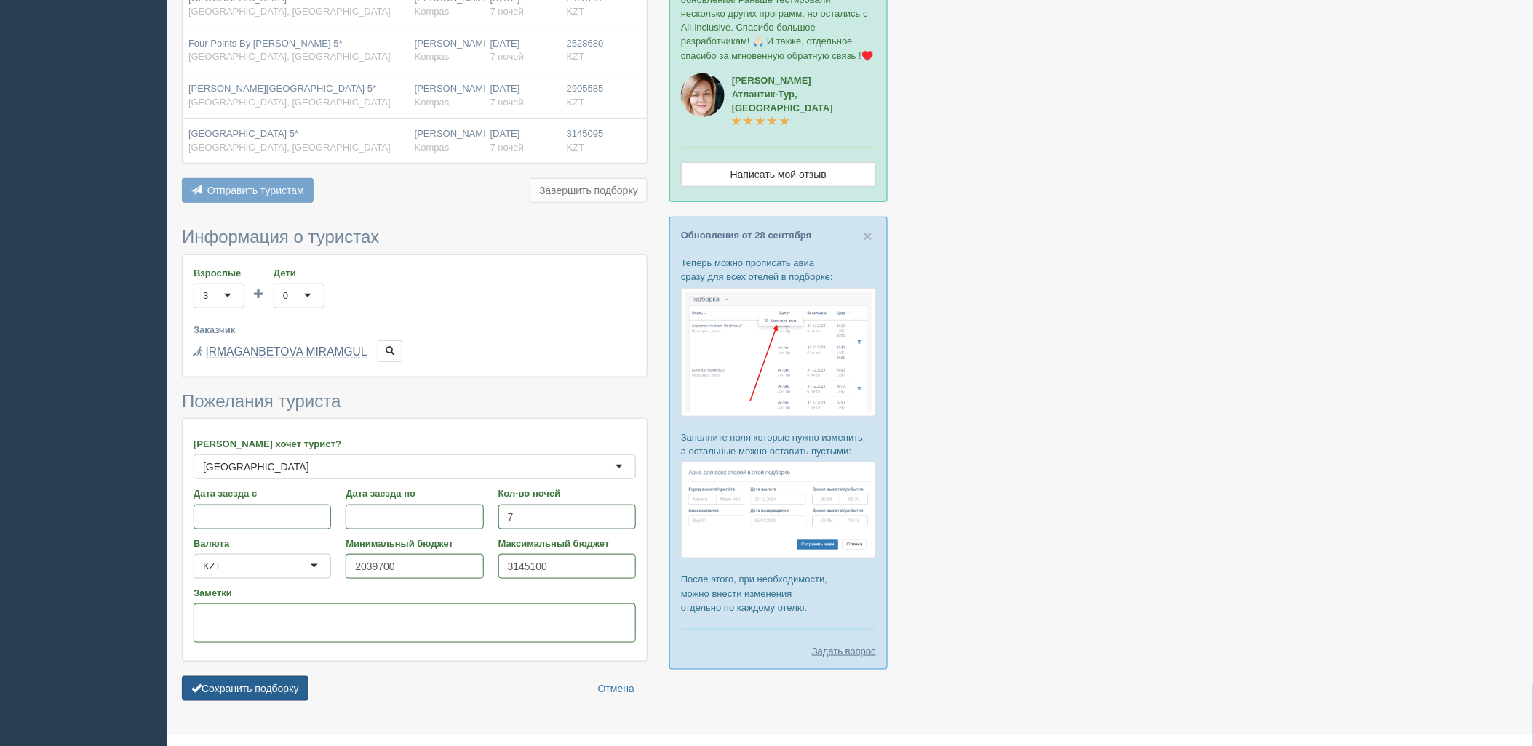
click at [265, 694] on button "Сохранить подборку" at bounding box center [245, 689] width 127 height 25
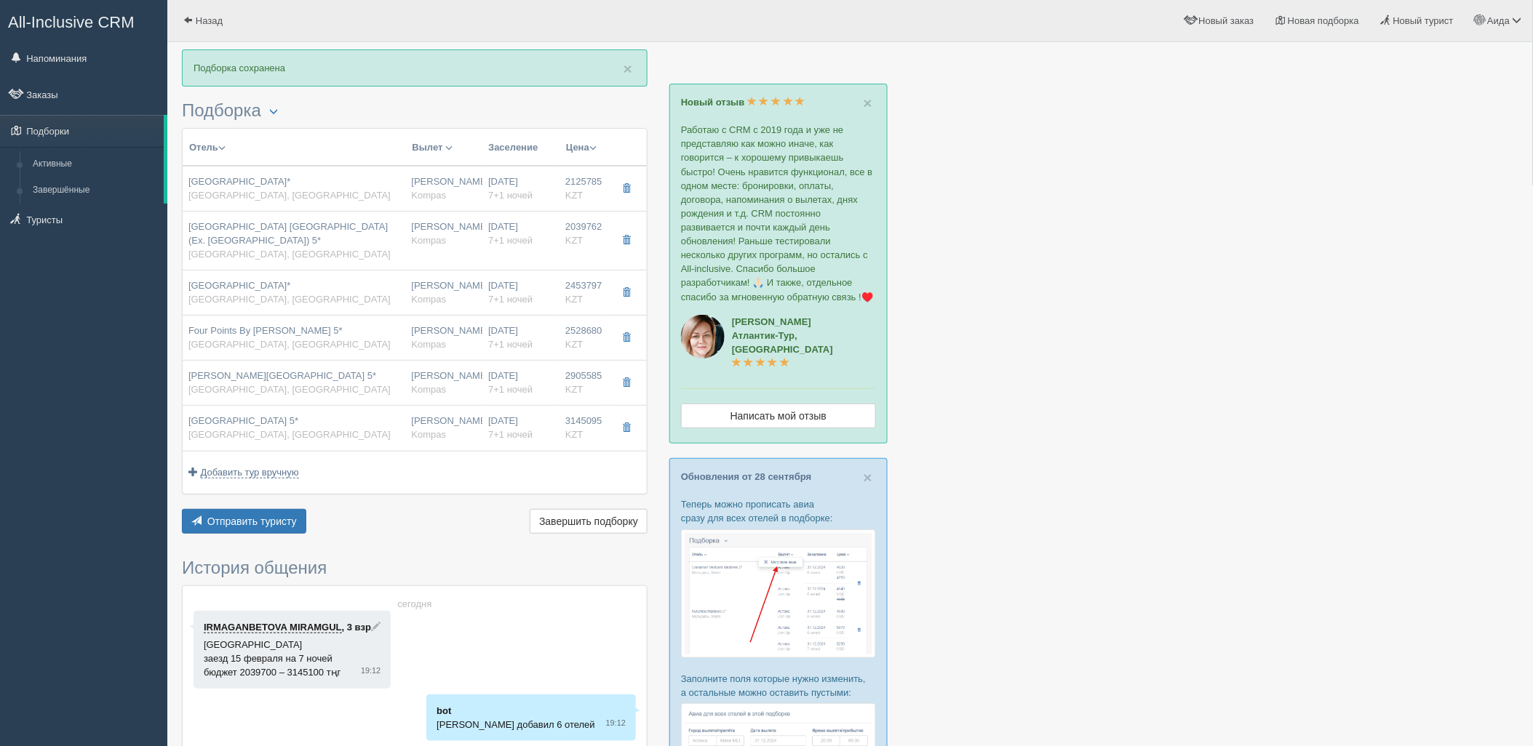
click at [293, 539] on div "× Подборка сохранена [GEOGRAPHIC_DATA] Менеджер: [PERSON_NAME] Показать удалённ…" at bounding box center [415, 458] width 466 height 819
click at [301, 527] on button "Отправить туристу Отправить" at bounding box center [244, 521] width 124 height 25
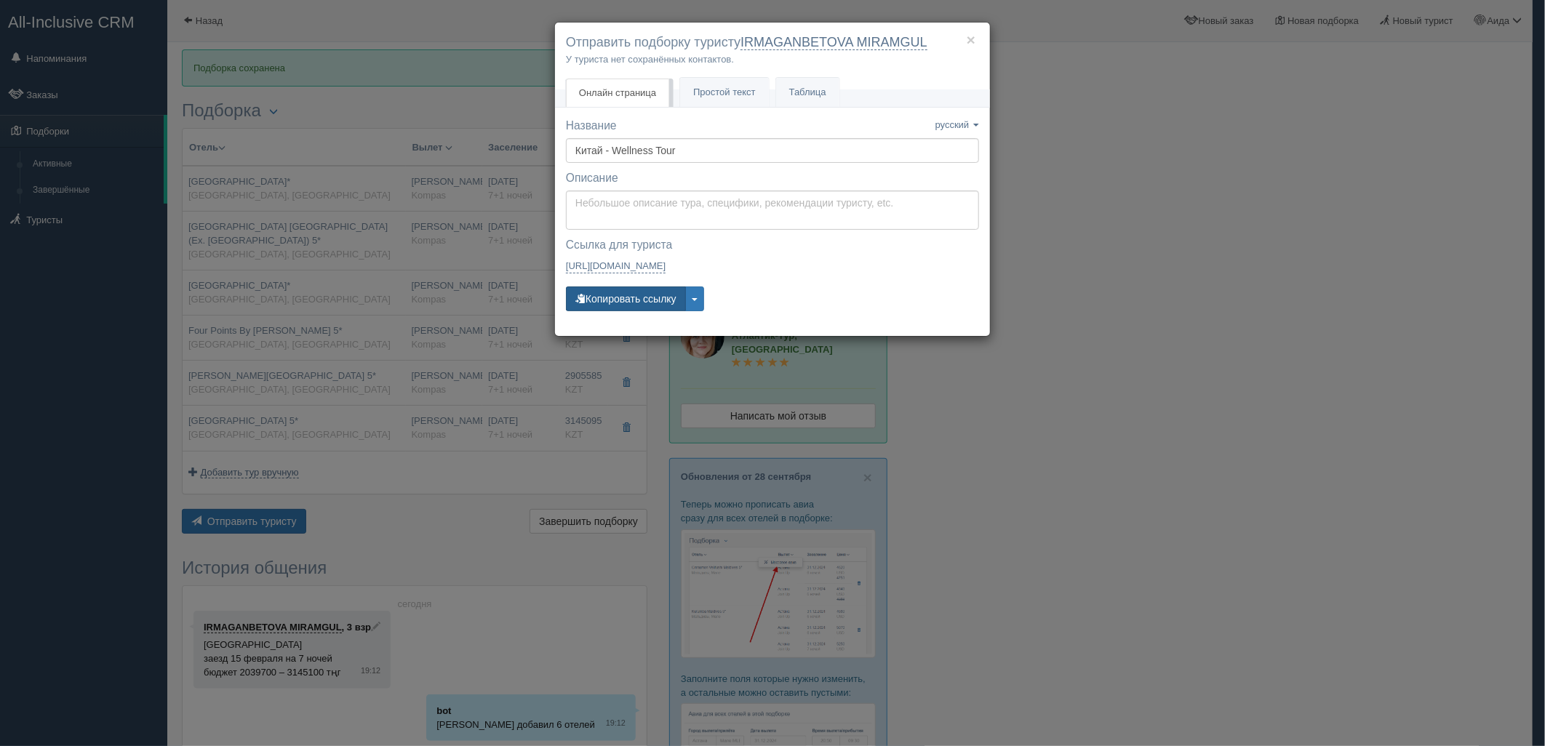
click at [621, 301] on button "Копировать ссылку" at bounding box center [626, 299] width 120 height 25
